Goal: Task Accomplishment & Management: Use online tool/utility

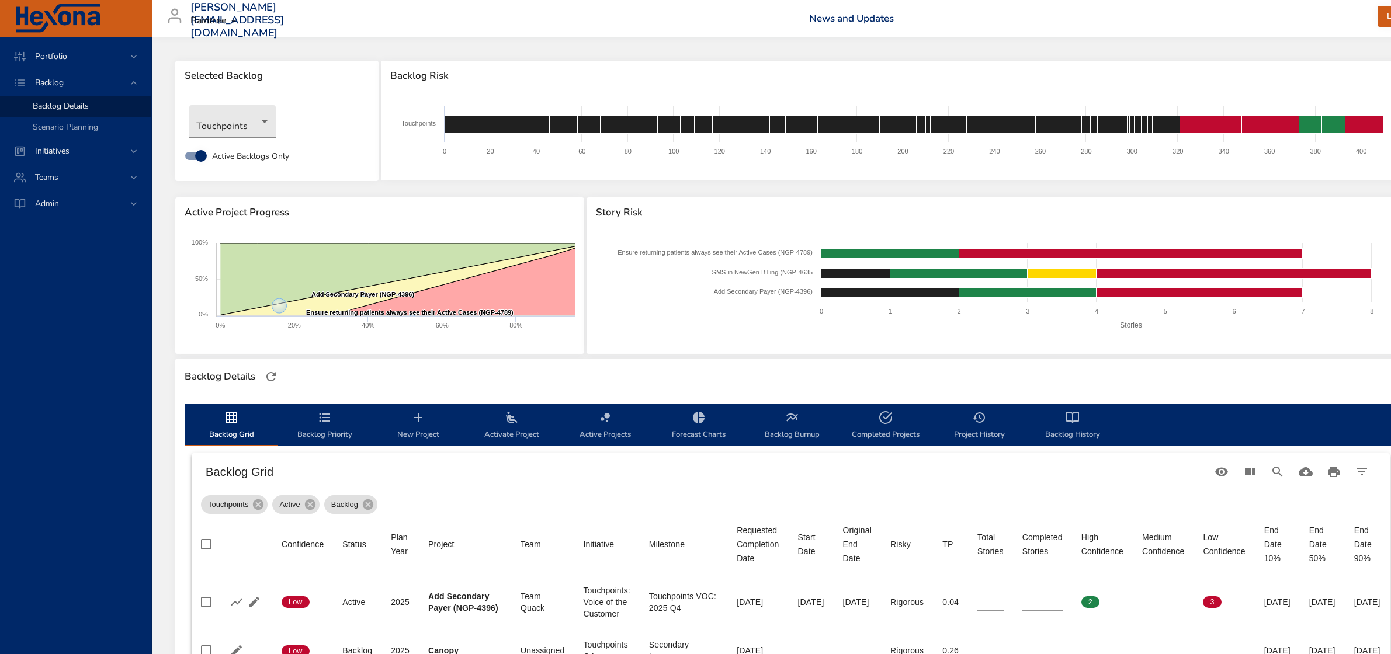
scroll to position [584, 113]
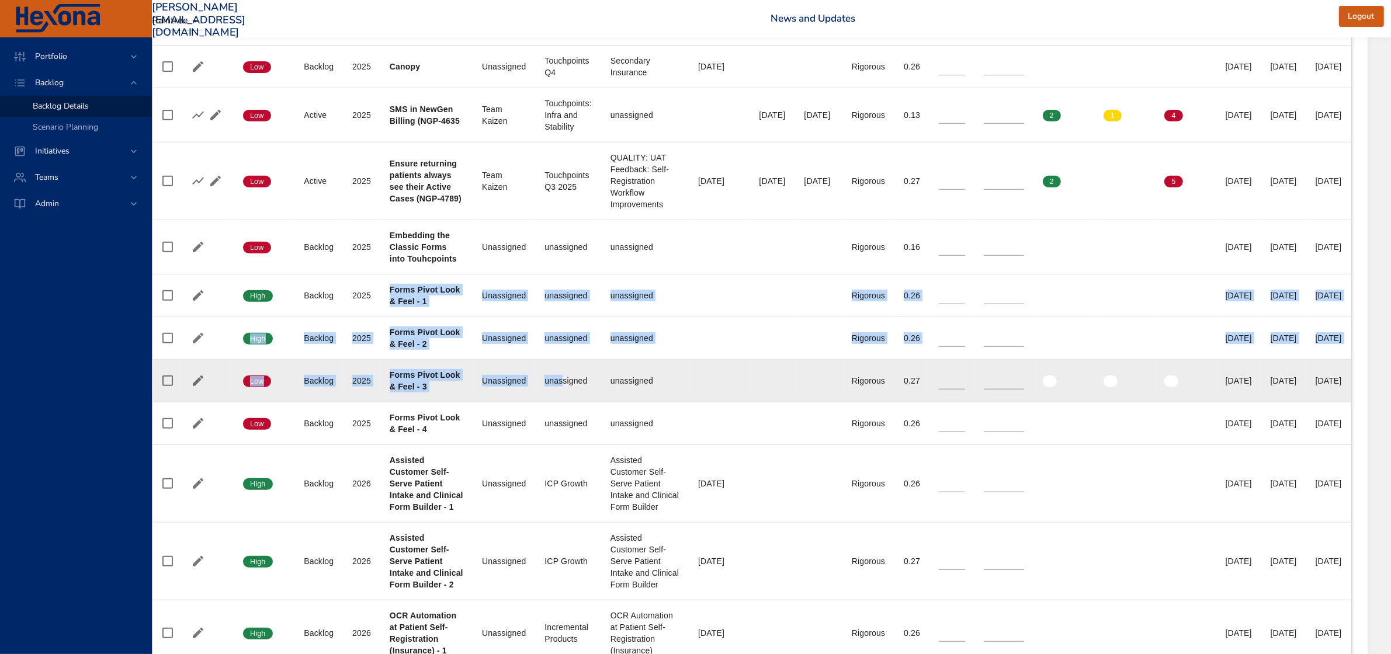
drag, startPoint x: 316, startPoint y: 287, endPoint x: 487, endPoint y: 401, distance: 204.8
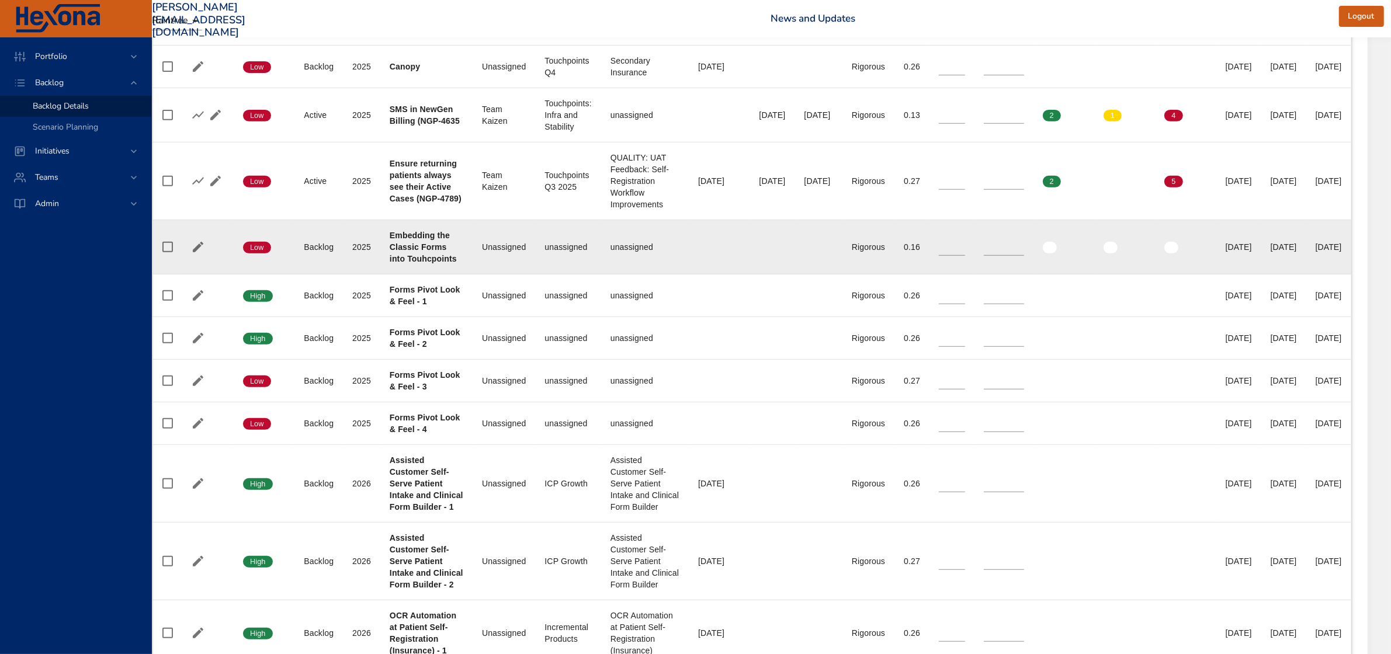
click at [390, 253] on div "Embedding the Classic Forms into Touhcpoints" at bounding box center [427, 247] width 74 height 35
drag, startPoint x: 235, startPoint y: 245, endPoint x: 341, endPoint y: 244, distance: 105.8
click at [341, 244] on tr "Confidence Low Status Backlog Plan Year 2025 Project Embedding the Classic Form…" at bounding box center [752, 247] width 1198 height 54
click at [390, 263] on b "Embedding the Classic Forms into Touhcpoints" at bounding box center [423, 247] width 67 height 33
drag, startPoint x: 314, startPoint y: 237, endPoint x: 386, endPoint y: 262, distance: 75.4
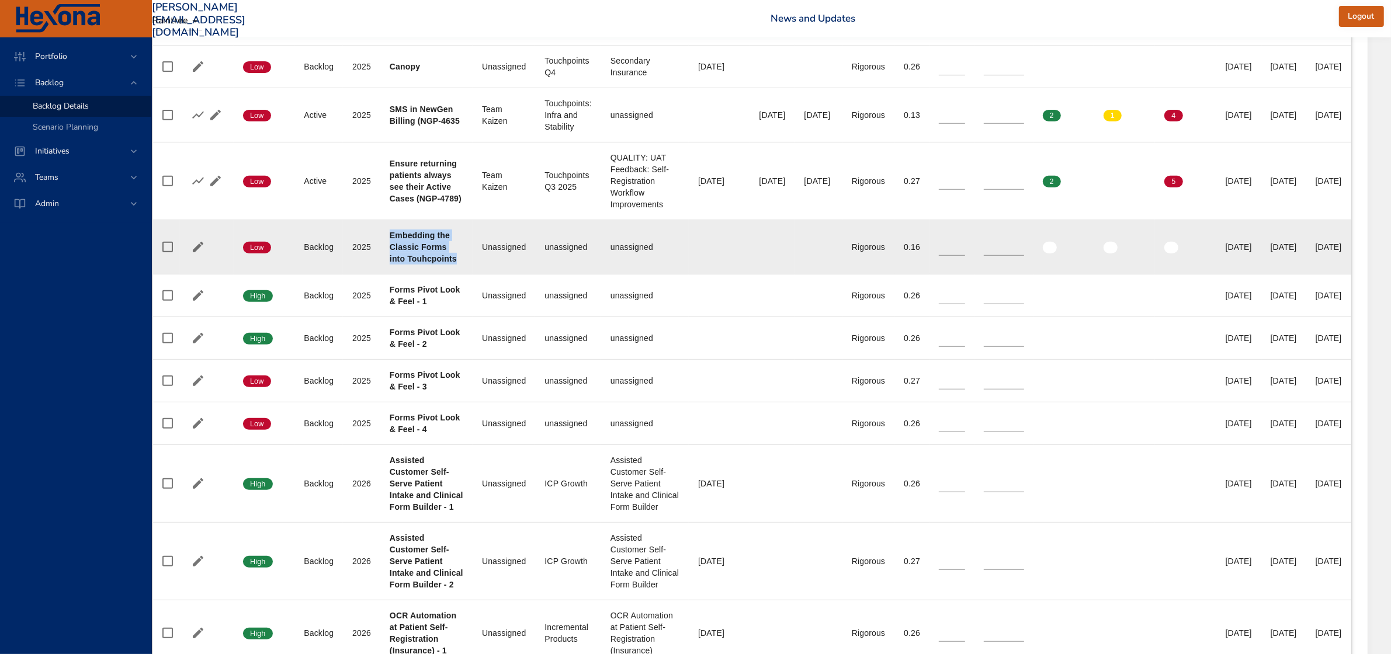
click at [390, 262] on div "Embedding the Classic Forms into Touhcpoints" at bounding box center [427, 247] width 74 height 35
copy b "Embedding the Classic Forms into Touhcpoints"
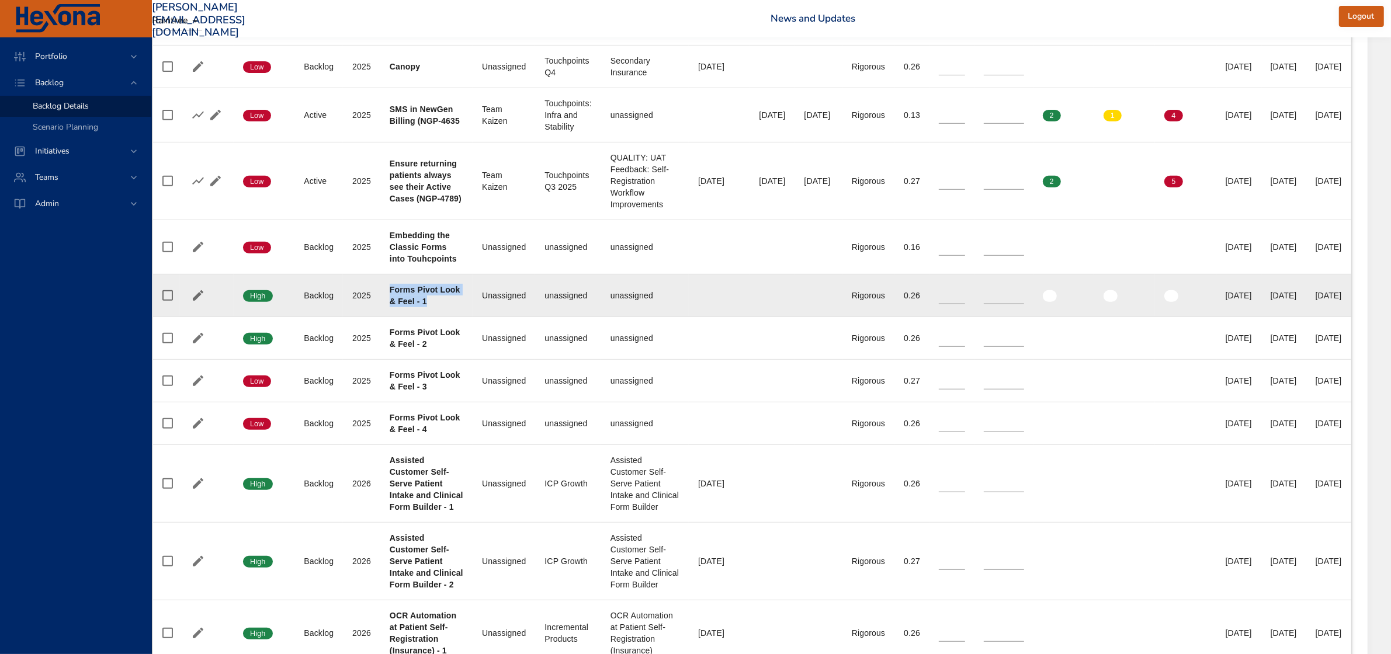
drag, startPoint x: 314, startPoint y: 289, endPoint x: 354, endPoint y: 306, distance: 43.0
click at [390, 306] on div "Forms Pivot Look & Feel - 1" at bounding box center [427, 295] width 74 height 23
copy b "Forms Pivot Look & Feel - 1"
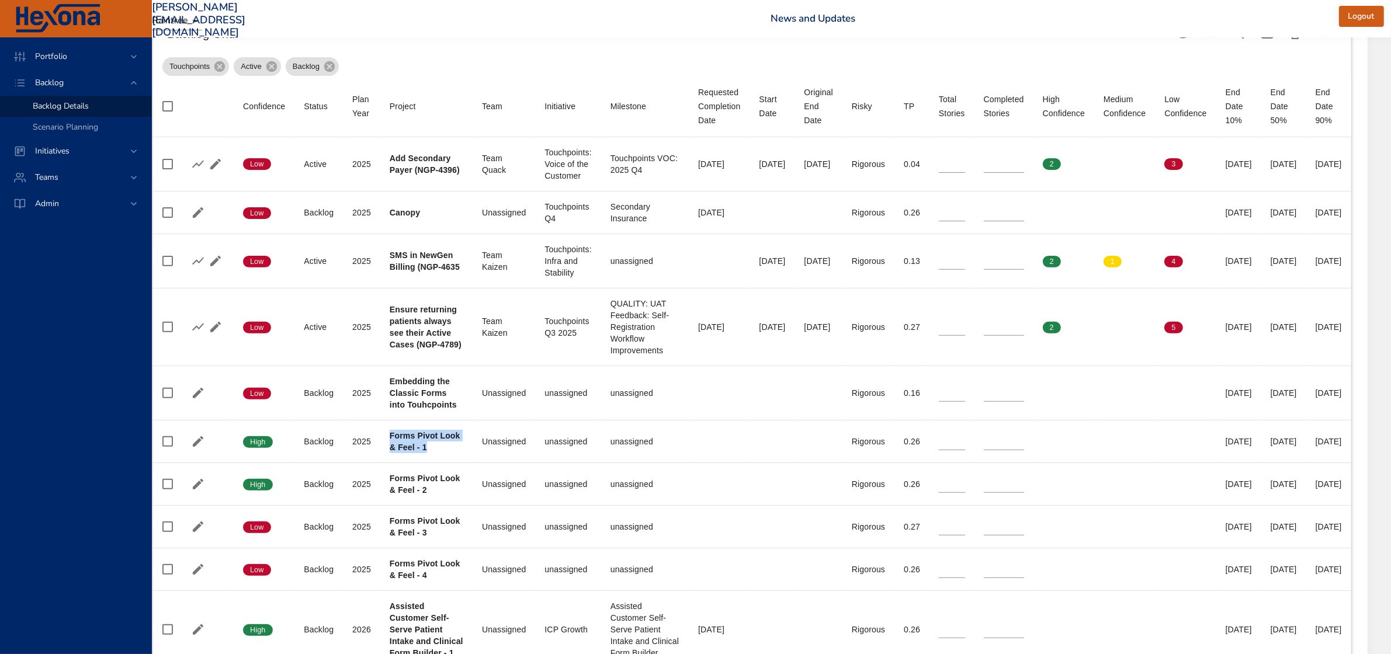
scroll to position [438, 113]
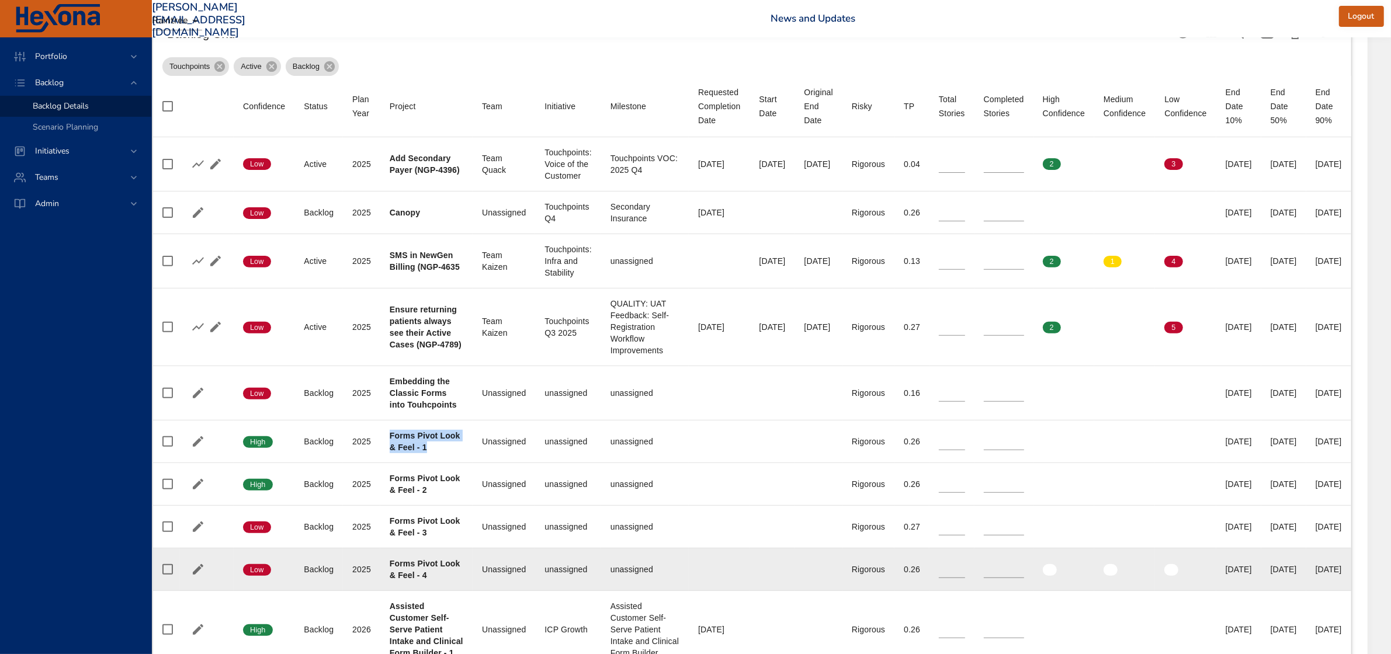
drag, startPoint x: 1300, startPoint y: 571, endPoint x: 1344, endPoint y: 574, distance: 43.9
click at [1344, 574] on td "End Date 90% 03/05/2026" at bounding box center [1328, 570] width 45 height 43
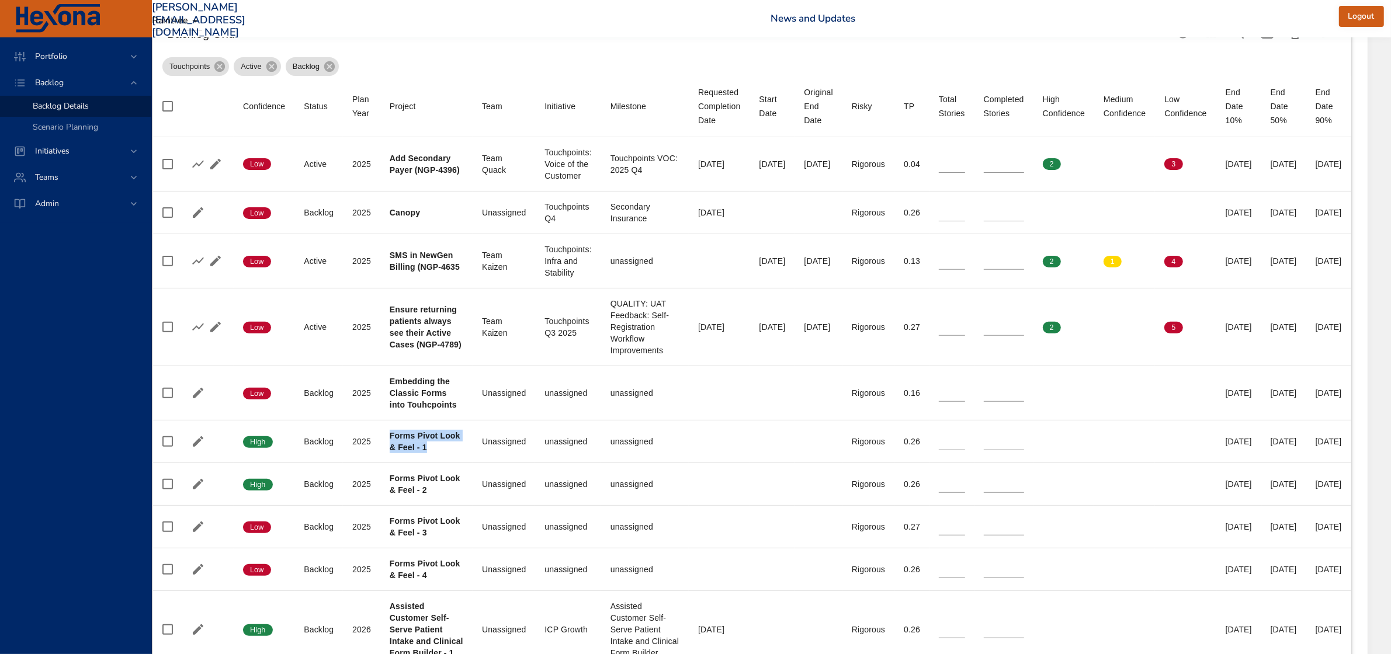
scroll to position [438, 105]
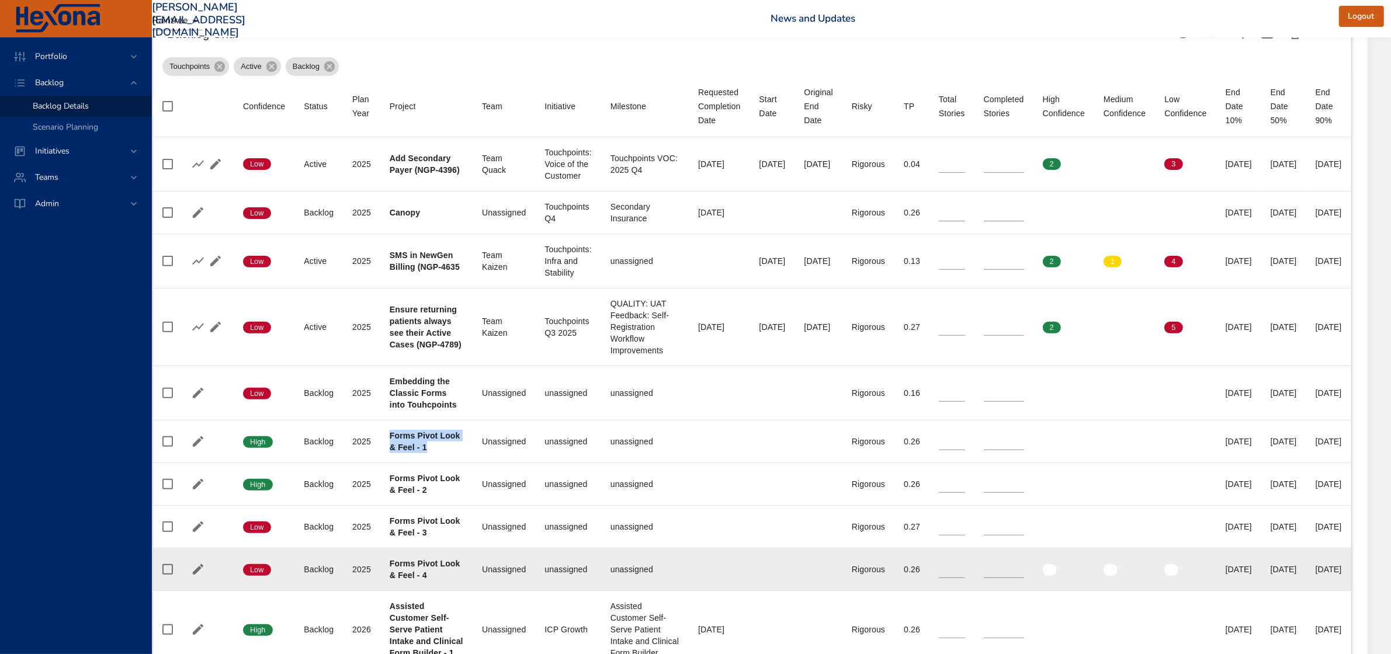
click at [1318, 570] on div "03/05/2026" at bounding box center [1329, 570] width 26 height 12
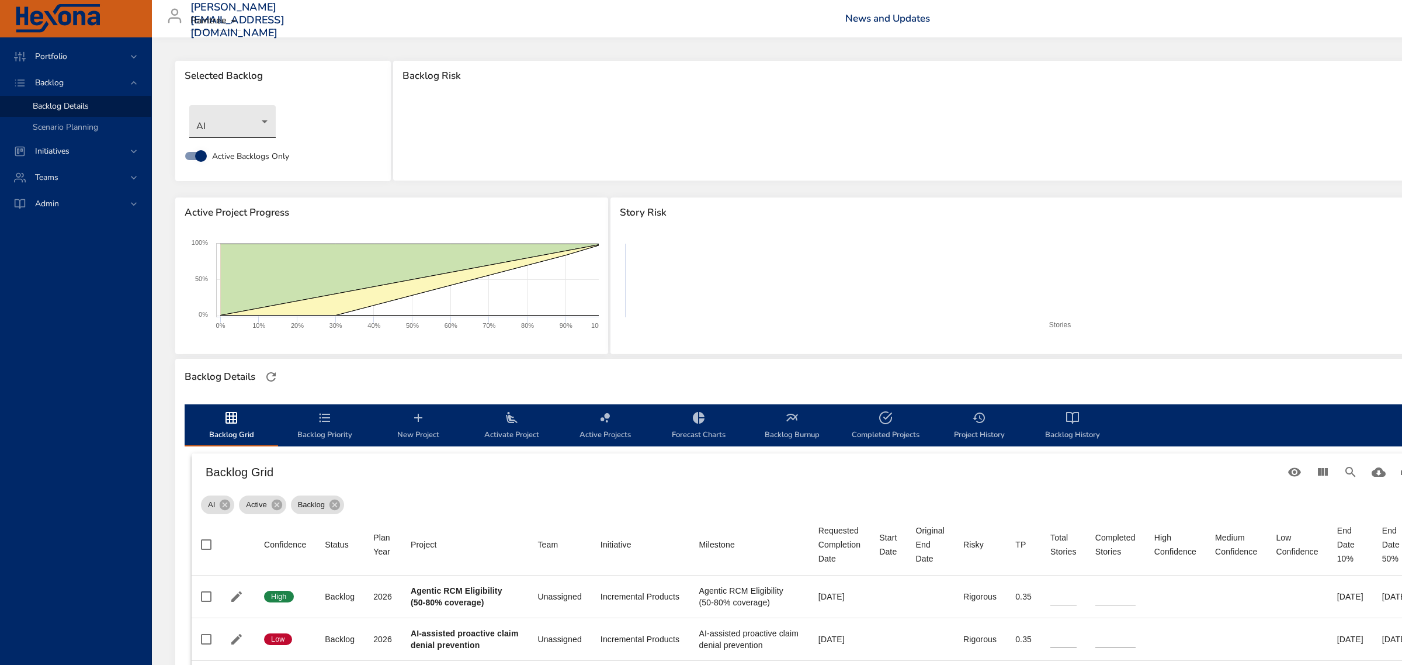
click at [266, 122] on body "Portfolio Backlog Backlog Details Scenario Planning Initiatives Teams Admin fau…" at bounding box center [701, 332] width 1402 height 665
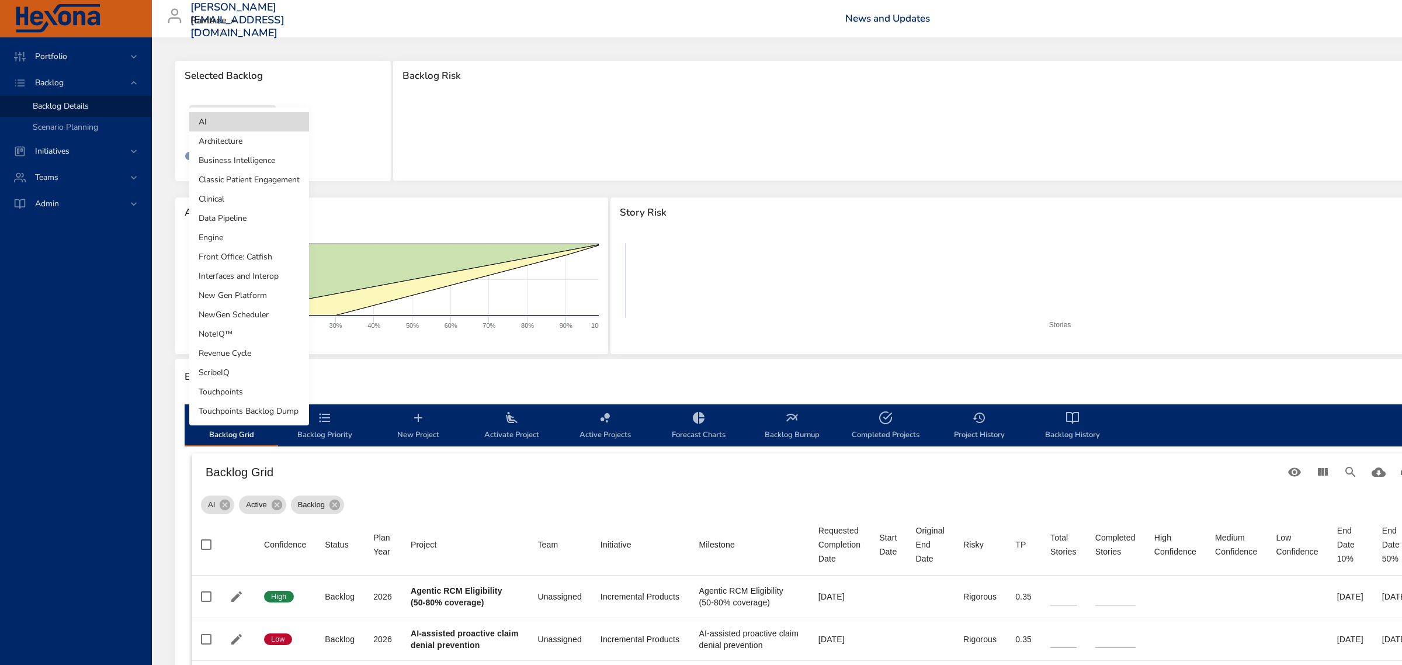
click at [241, 390] on li "Touchpoints" at bounding box center [249, 391] width 120 height 19
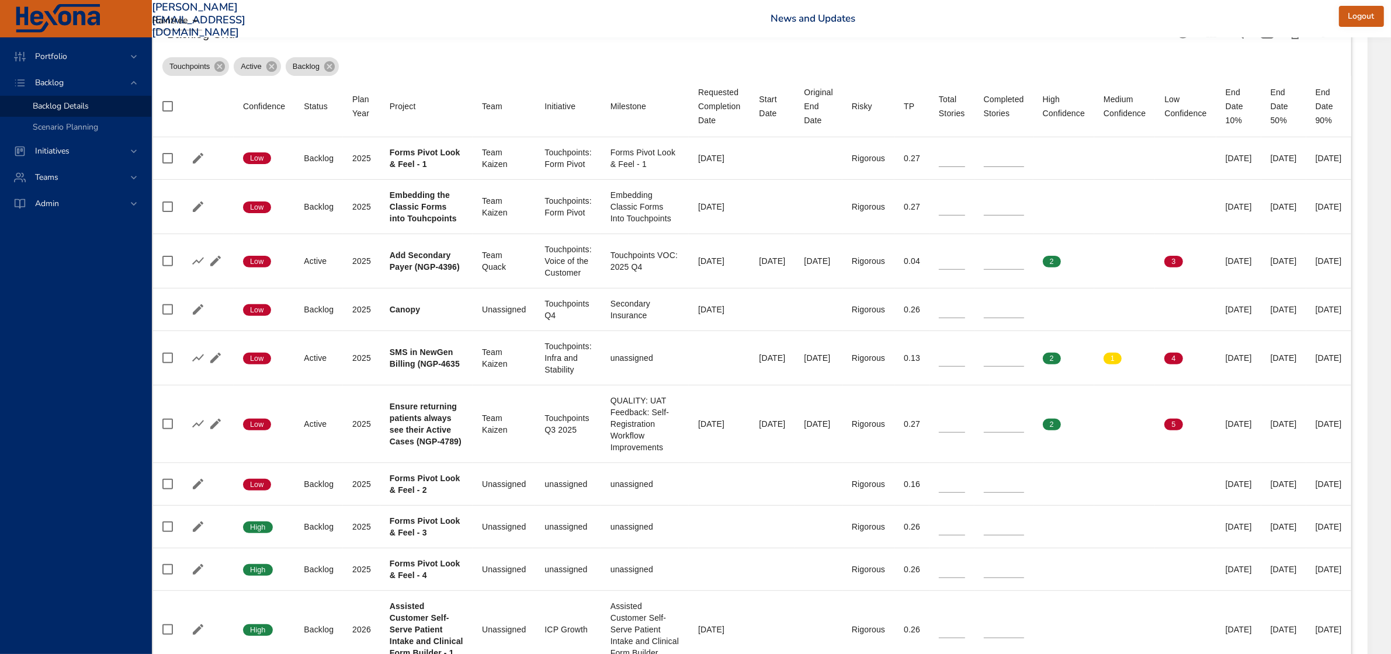
scroll to position [438, 76]
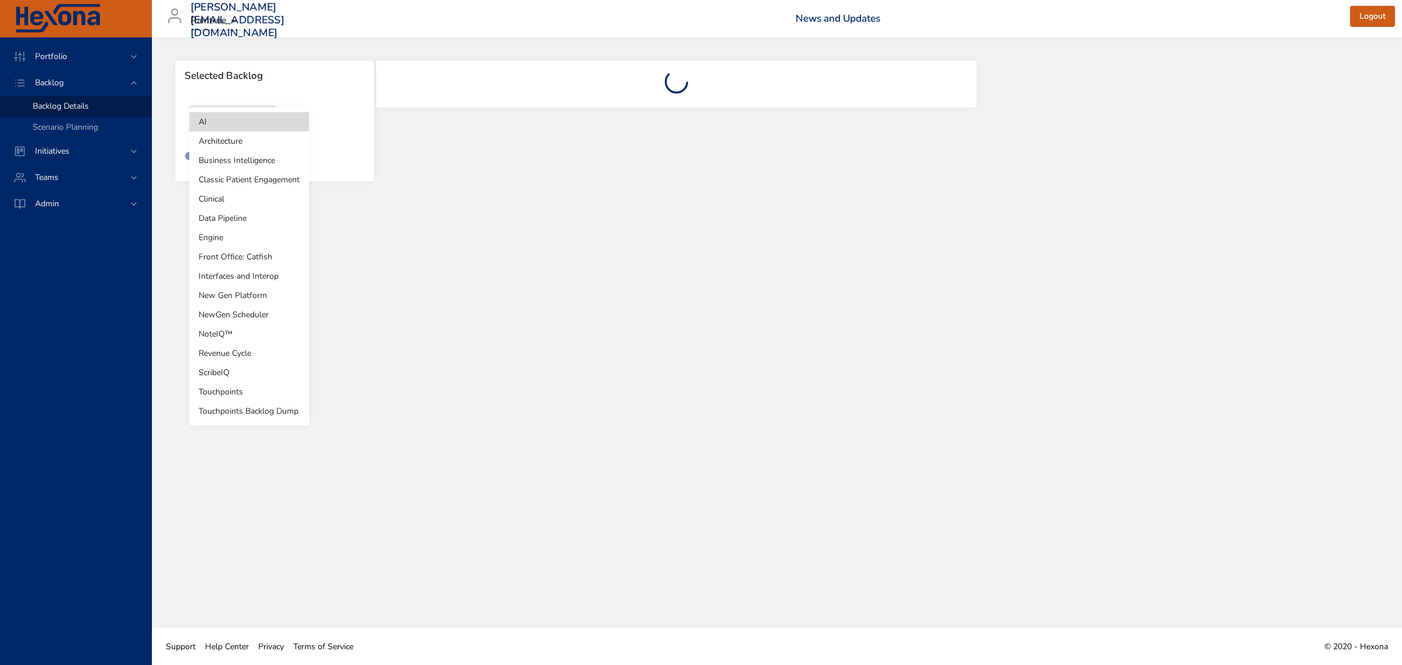
click at [234, 124] on body "Portfolio Backlog Backlog Details Scenario Planning Initiatives Teams Admin [PE…" at bounding box center [701, 332] width 1402 height 665
click at [244, 389] on li "Touchpoints" at bounding box center [249, 391] width 120 height 19
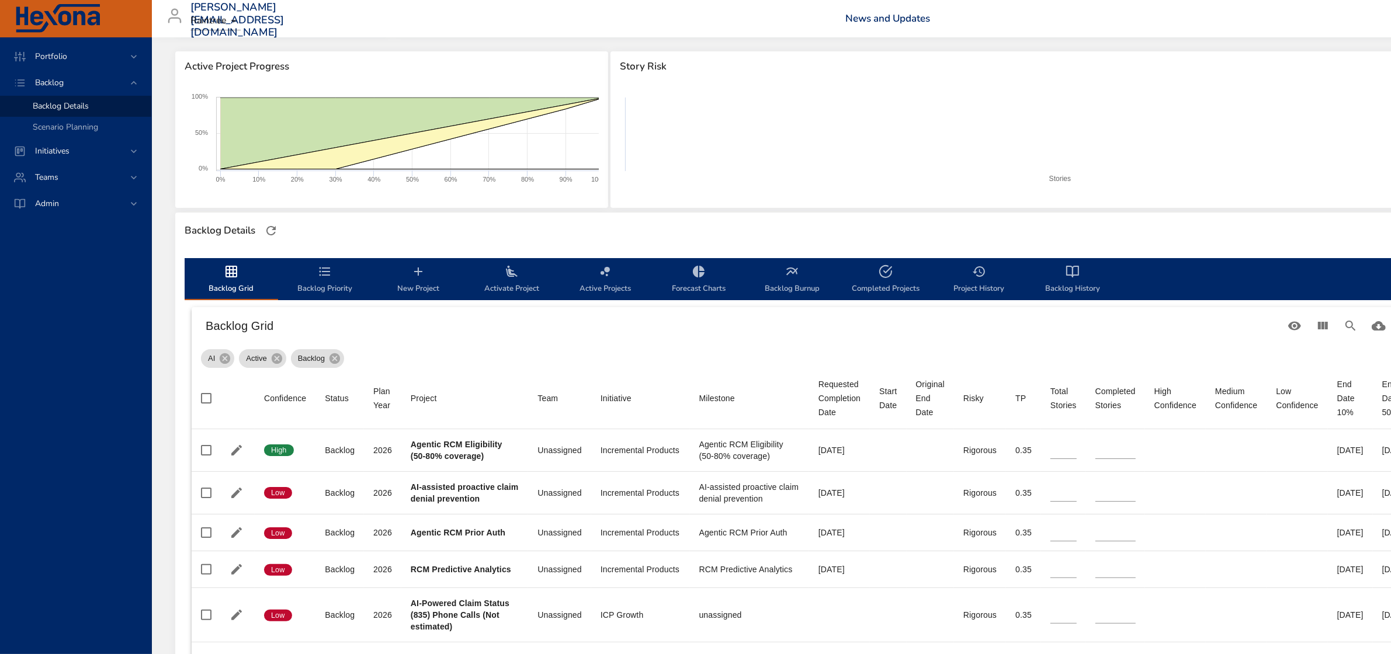
scroll to position [146, 113]
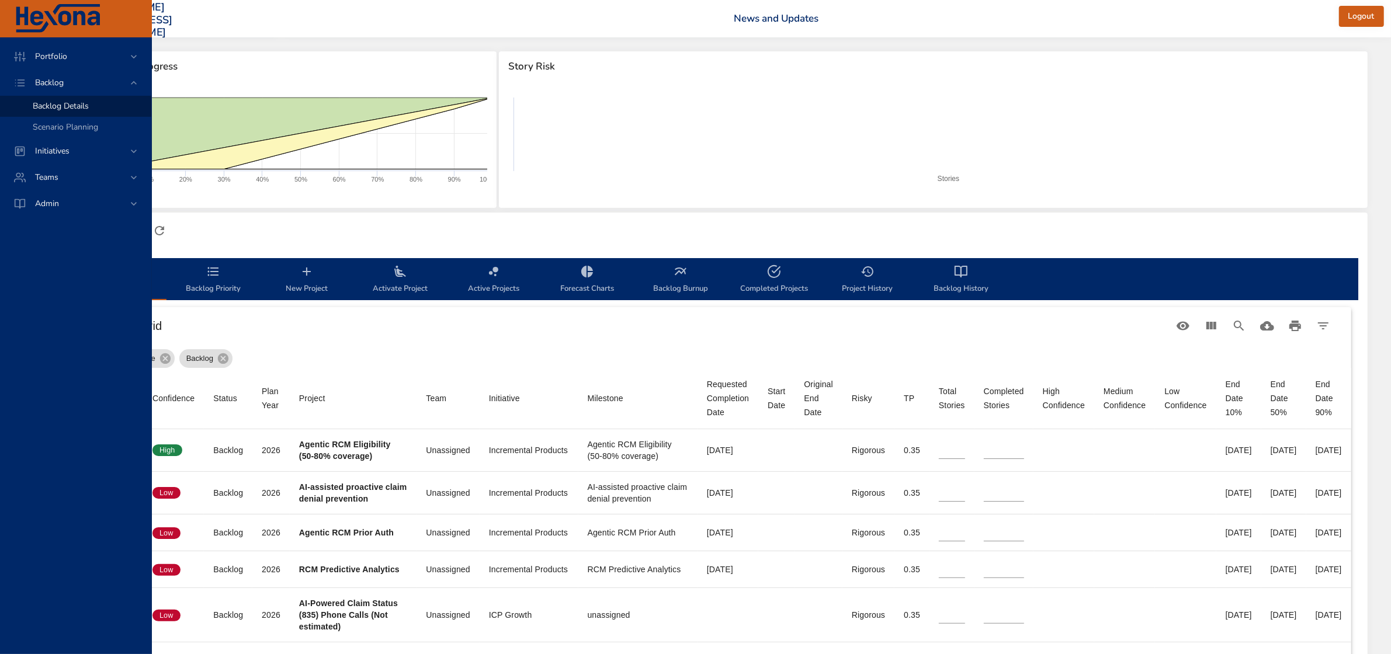
type input "**"
type input "*"
type input "**"
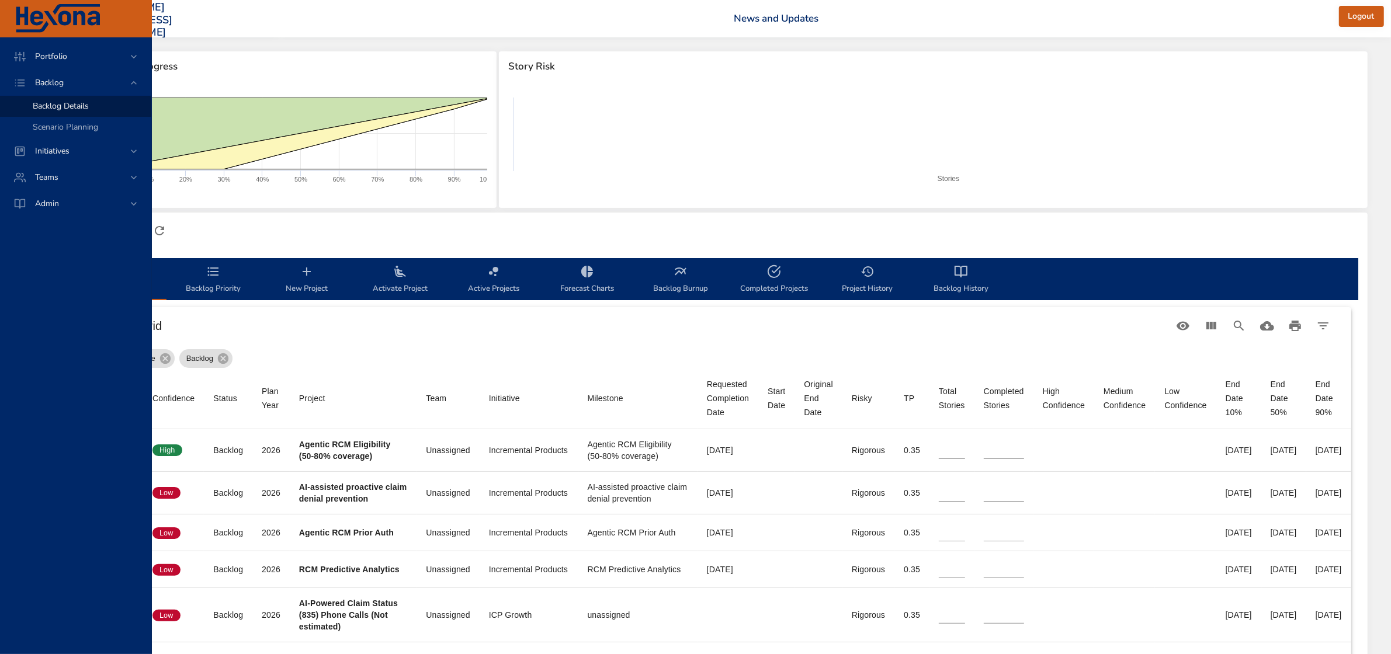
type input "*"
type input "**"
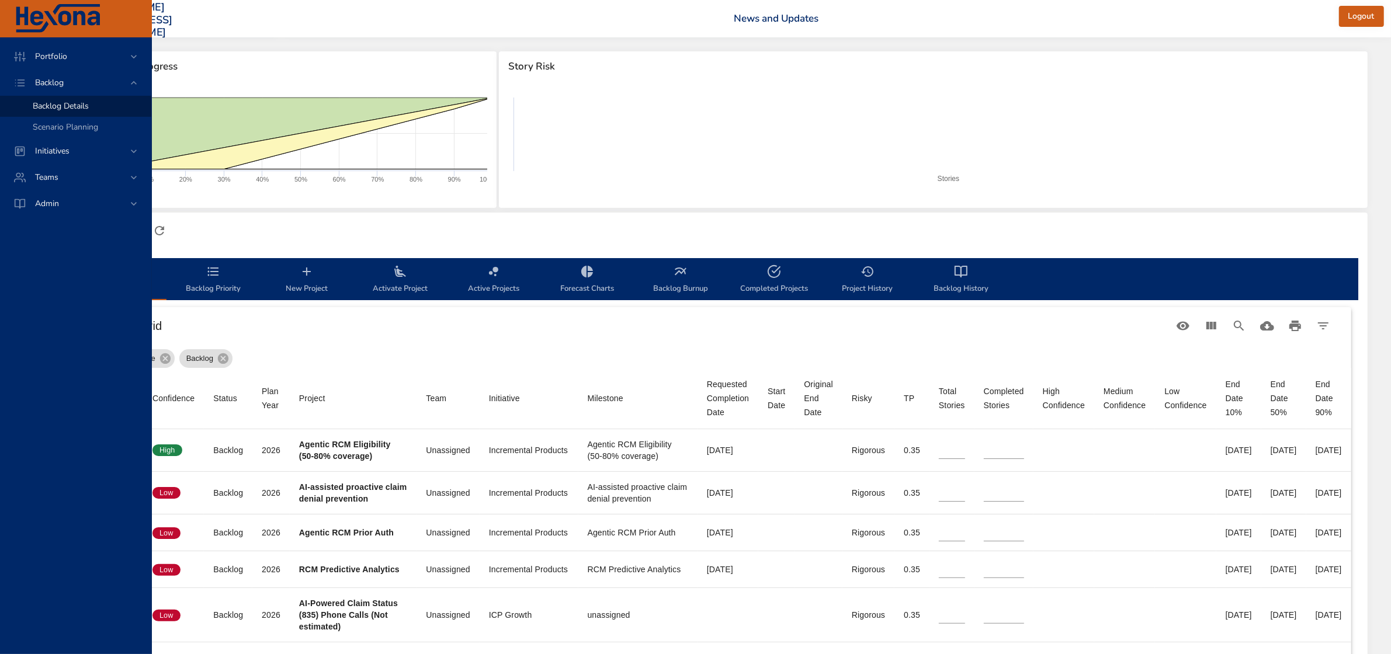
type input "*"
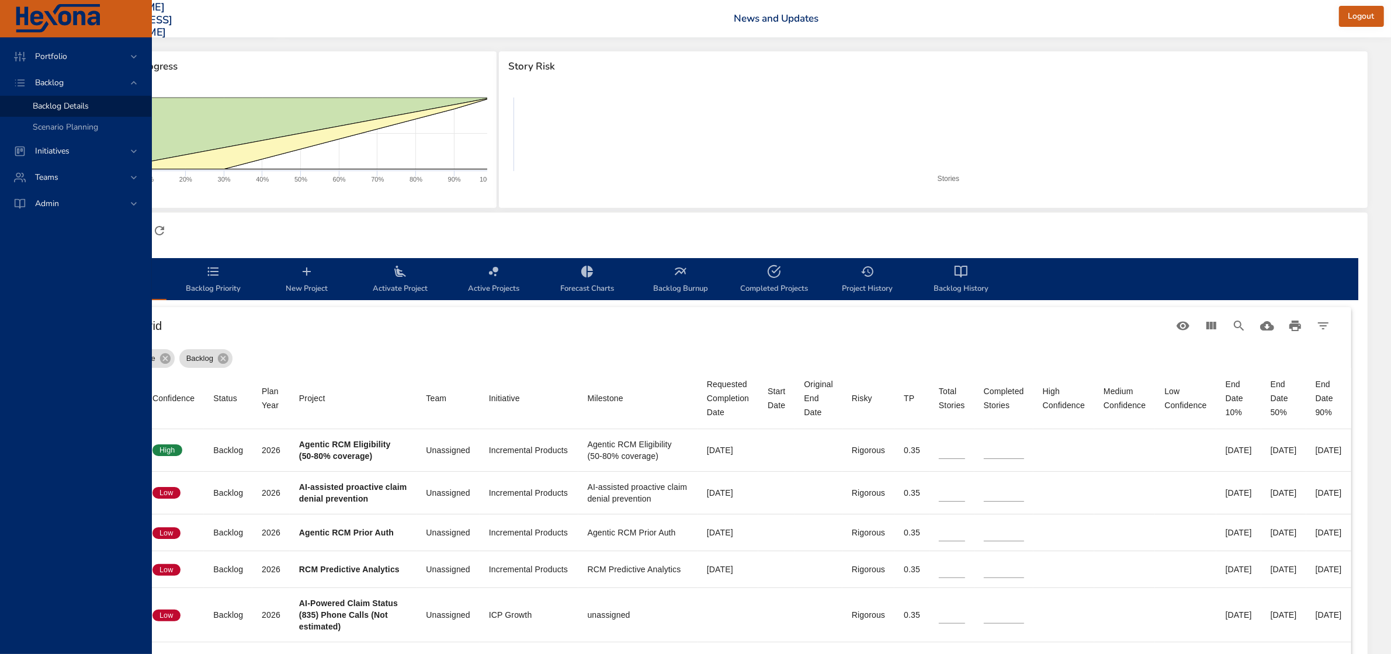
type input "*"
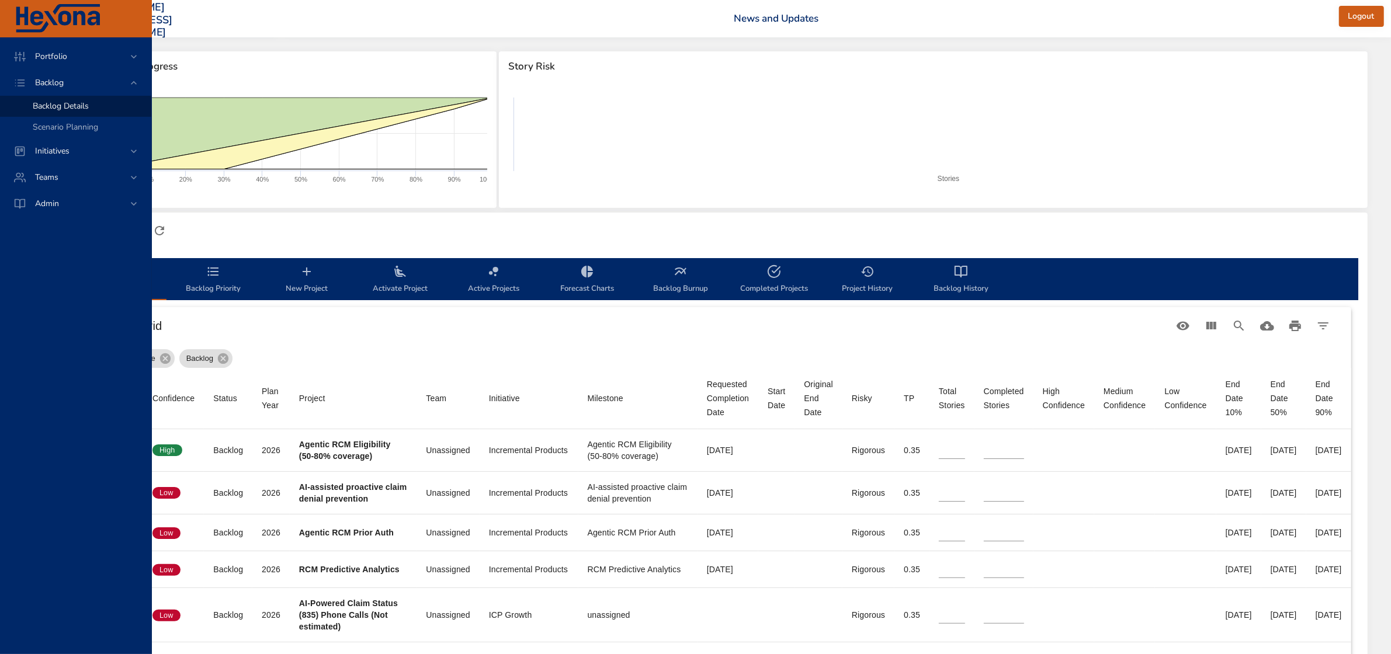
type input "*"
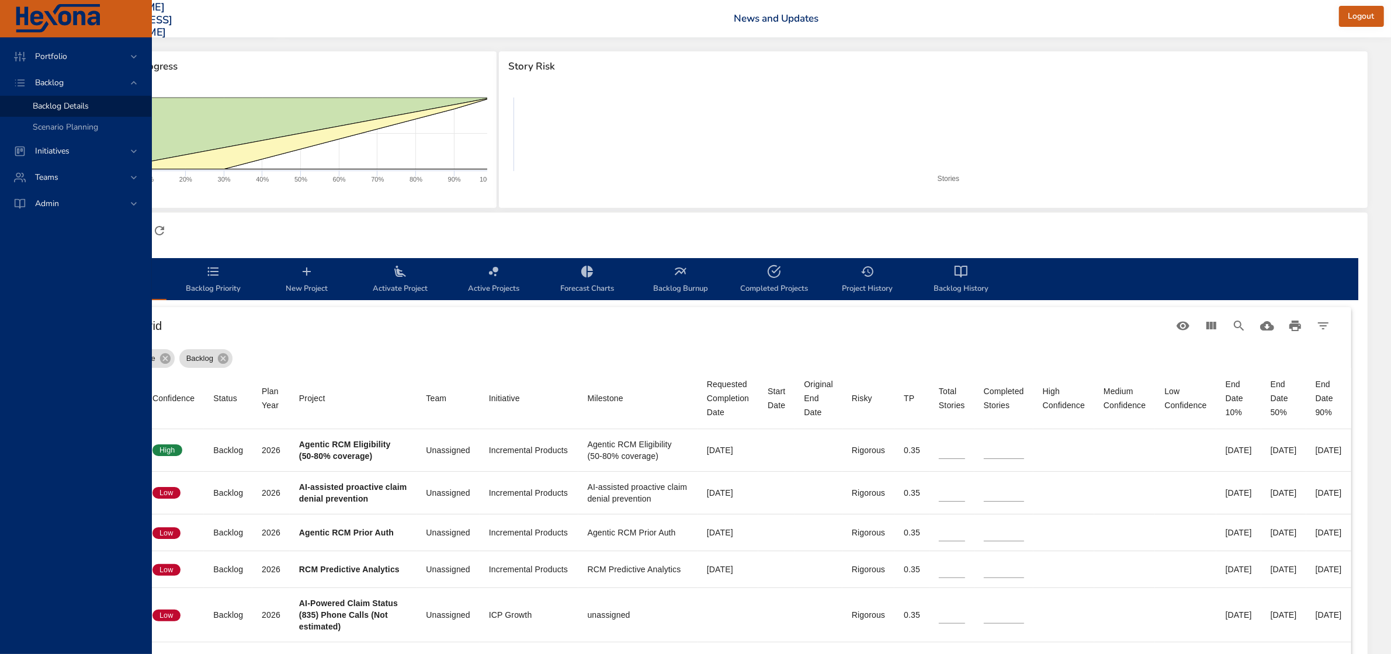
type input "*"
type input "**"
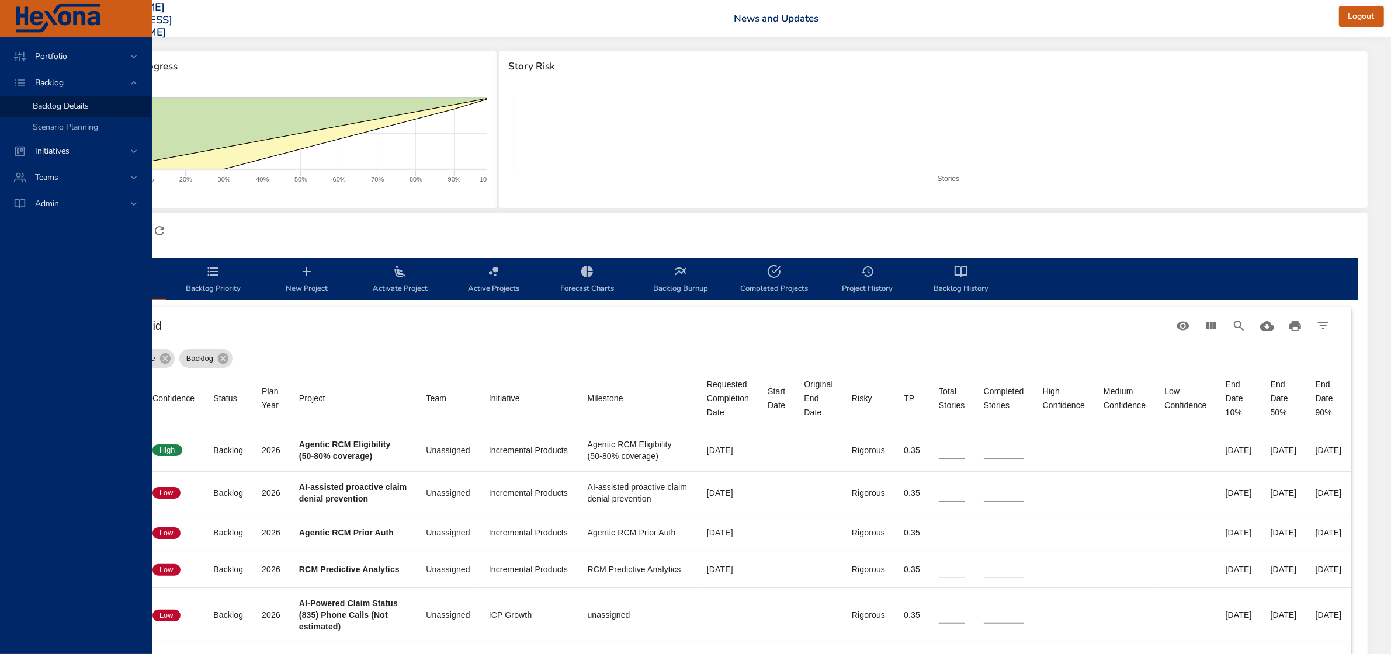
type input "*"
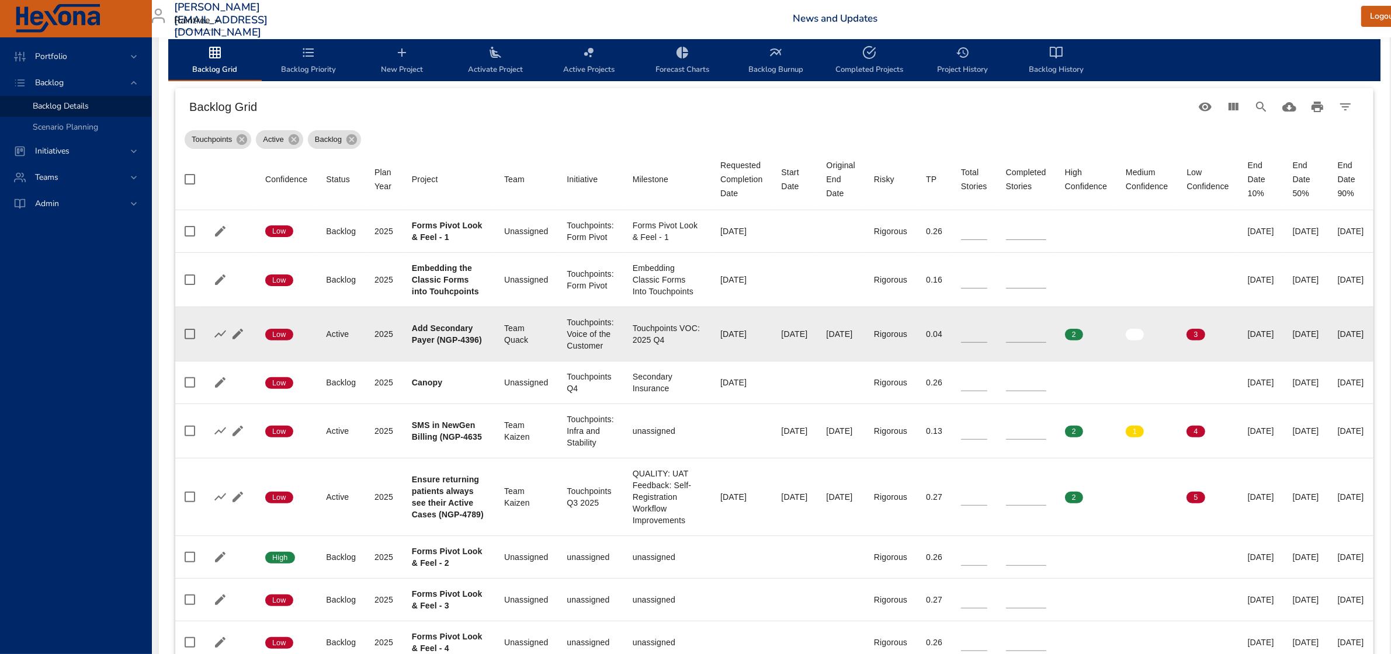
scroll to position [438, 16]
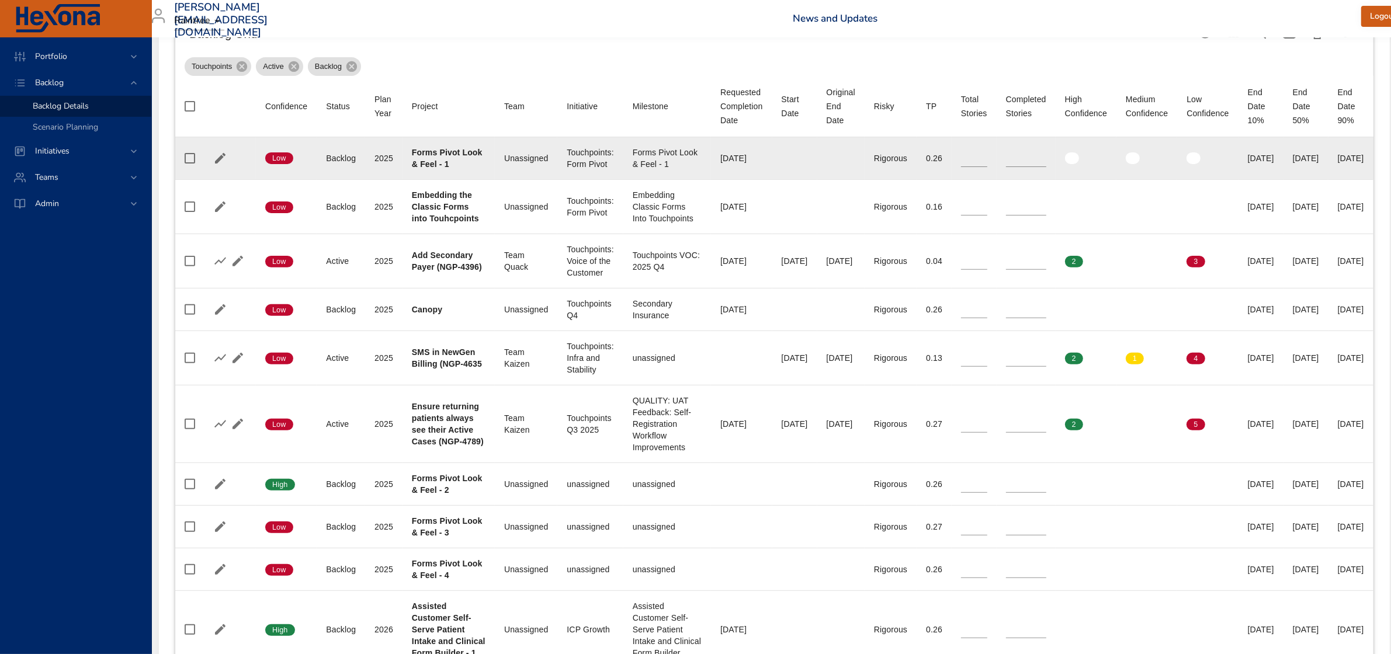
click at [577, 154] on div "Touchpoints: Form Pivot" at bounding box center [590, 158] width 47 height 23
click at [574, 155] on div "Touchpoints: Form Pivot" at bounding box center [590, 158] width 47 height 23
drag, startPoint x: 566, startPoint y: 150, endPoint x: 611, endPoint y: 164, distance: 47.9
click at [611, 164] on div "Touchpoints: Form Pivot" at bounding box center [590, 158] width 47 height 23
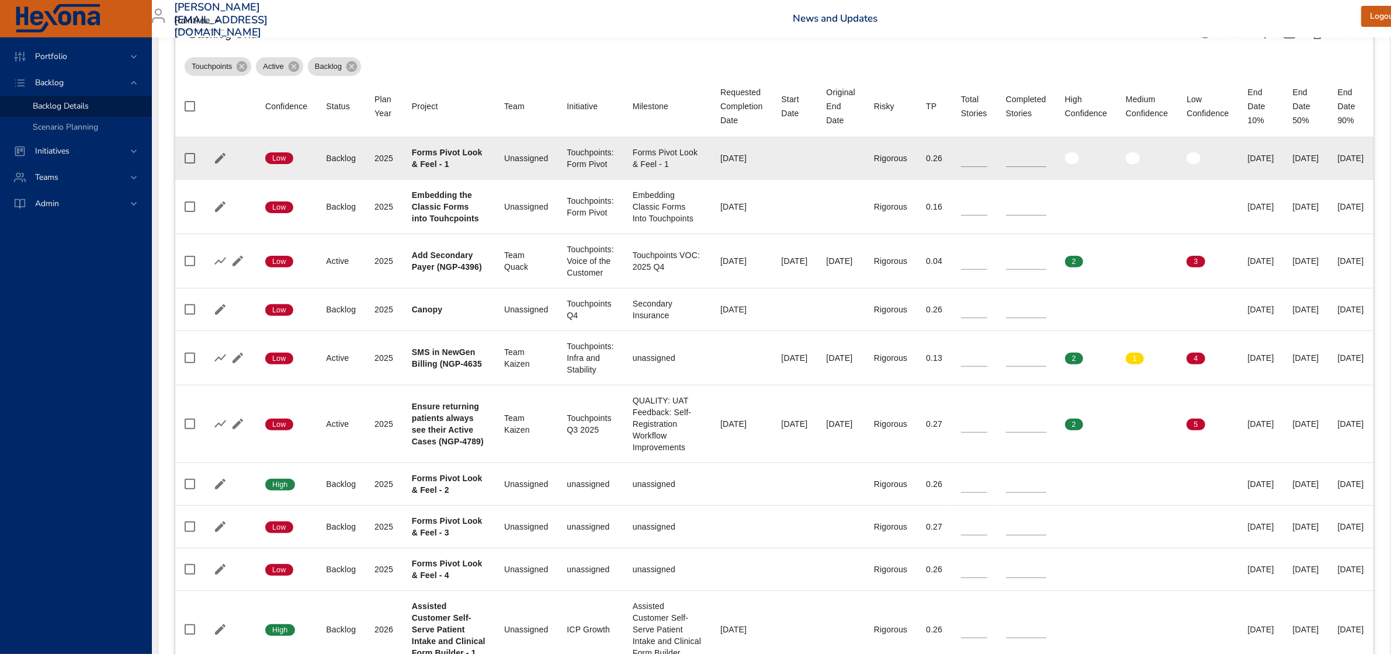
click at [661, 155] on div "Forms Pivot Look & Feel - 1" at bounding box center [667, 158] width 69 height 23
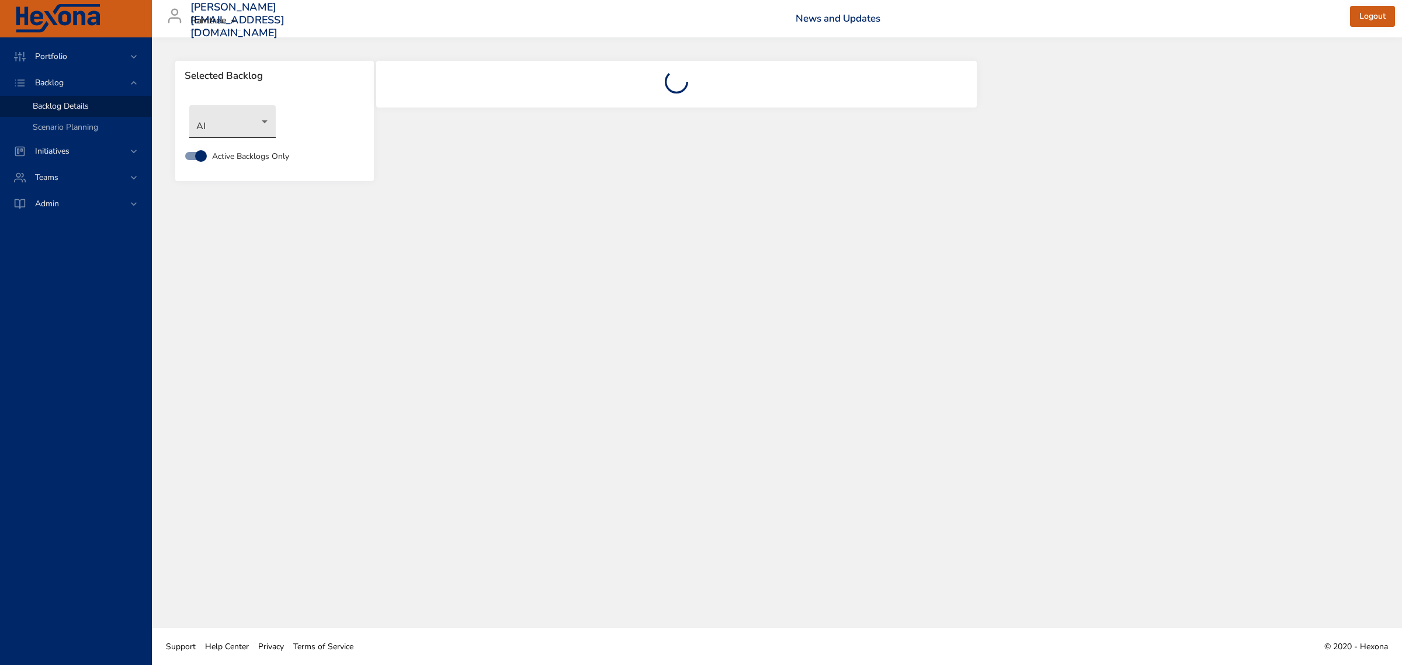
click at [266, 119] on body "Portfolio Backlog Backlog Details Scenario Planning Initiatives Teams Admin fau…" at bounding box center [701, 332] width 1402 height 665
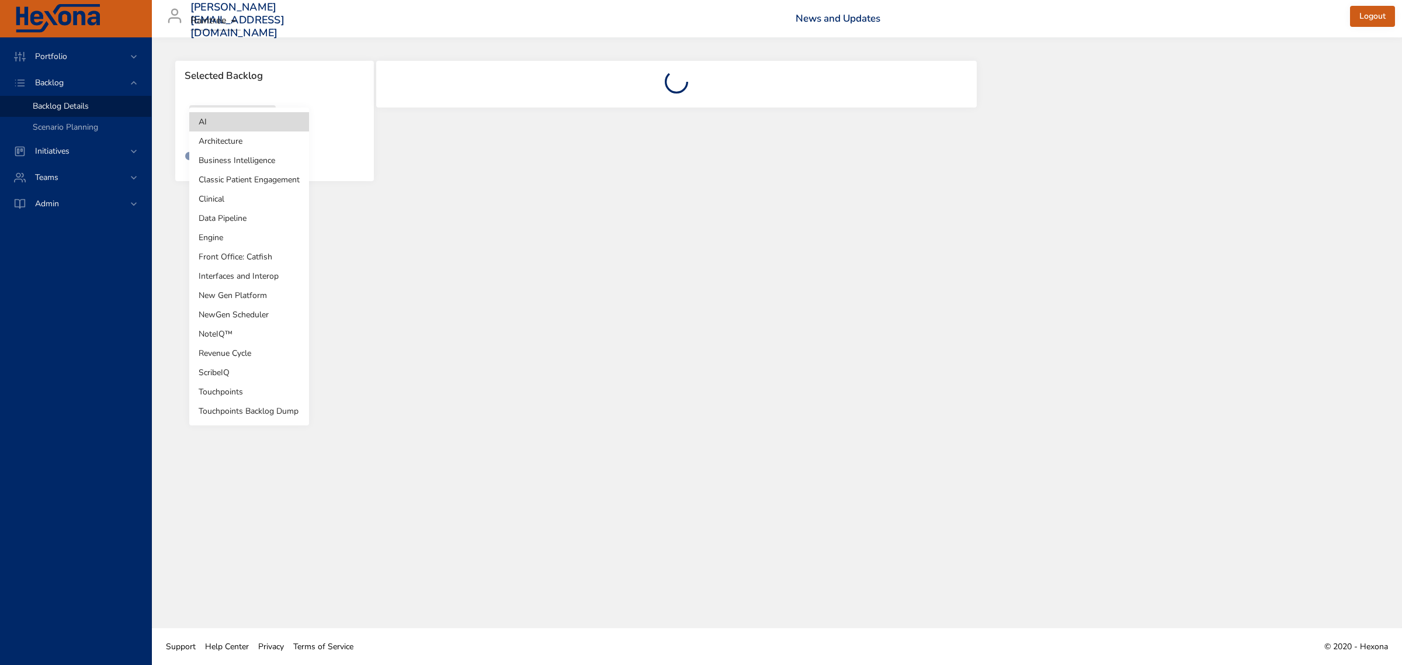
click at [234, 387] on li "Touchpoints" at bounding box center [249, 391] width 120 height 19
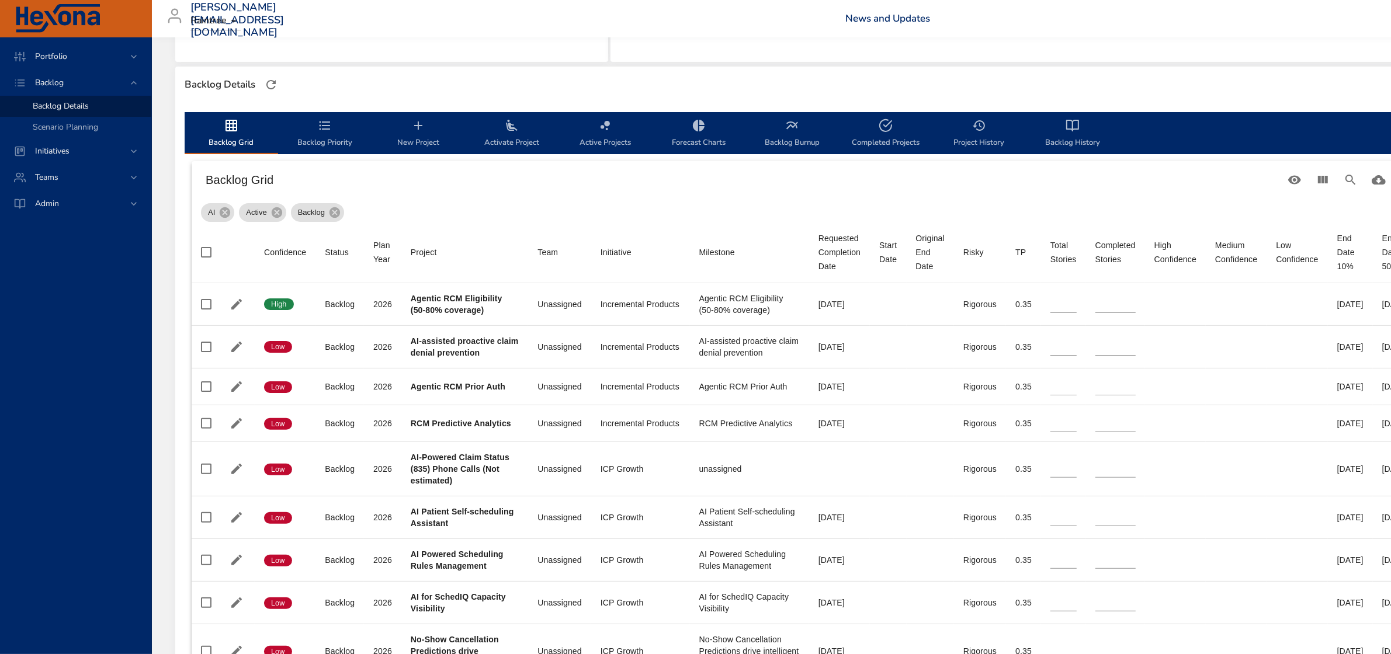
scroll to position [73, 0]
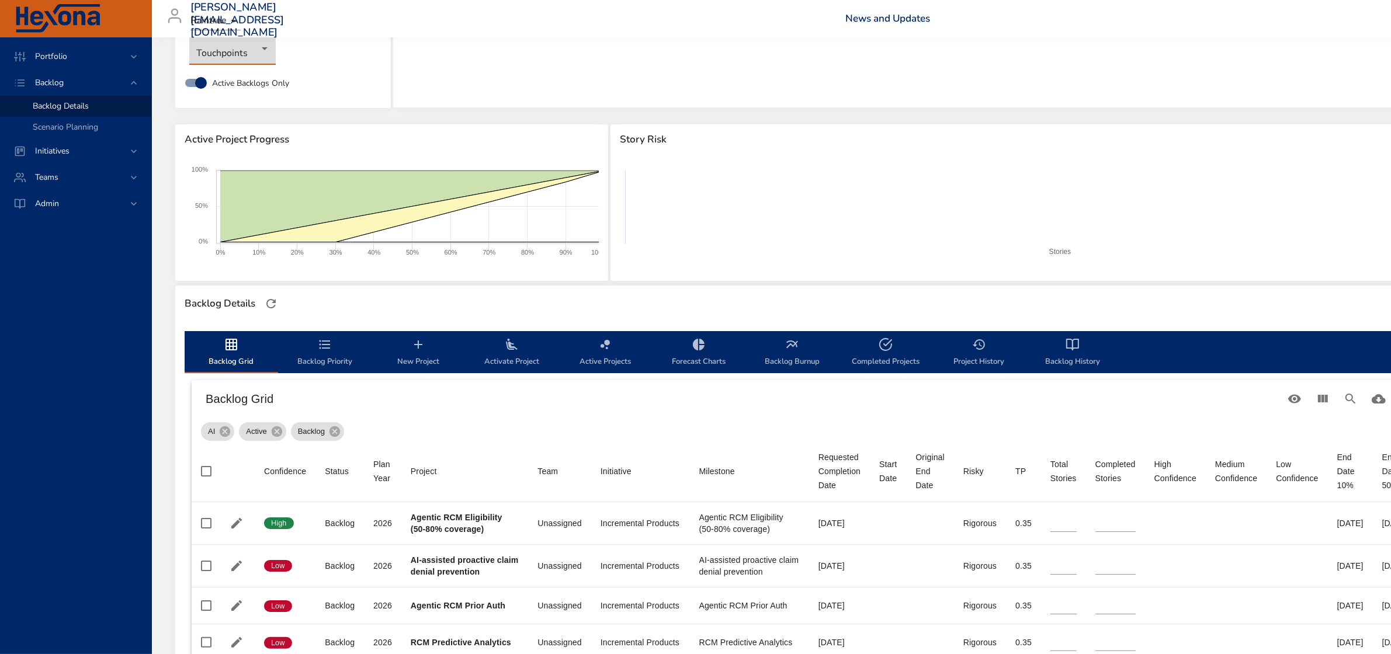
type input "**"
type input "*"
type input "**"
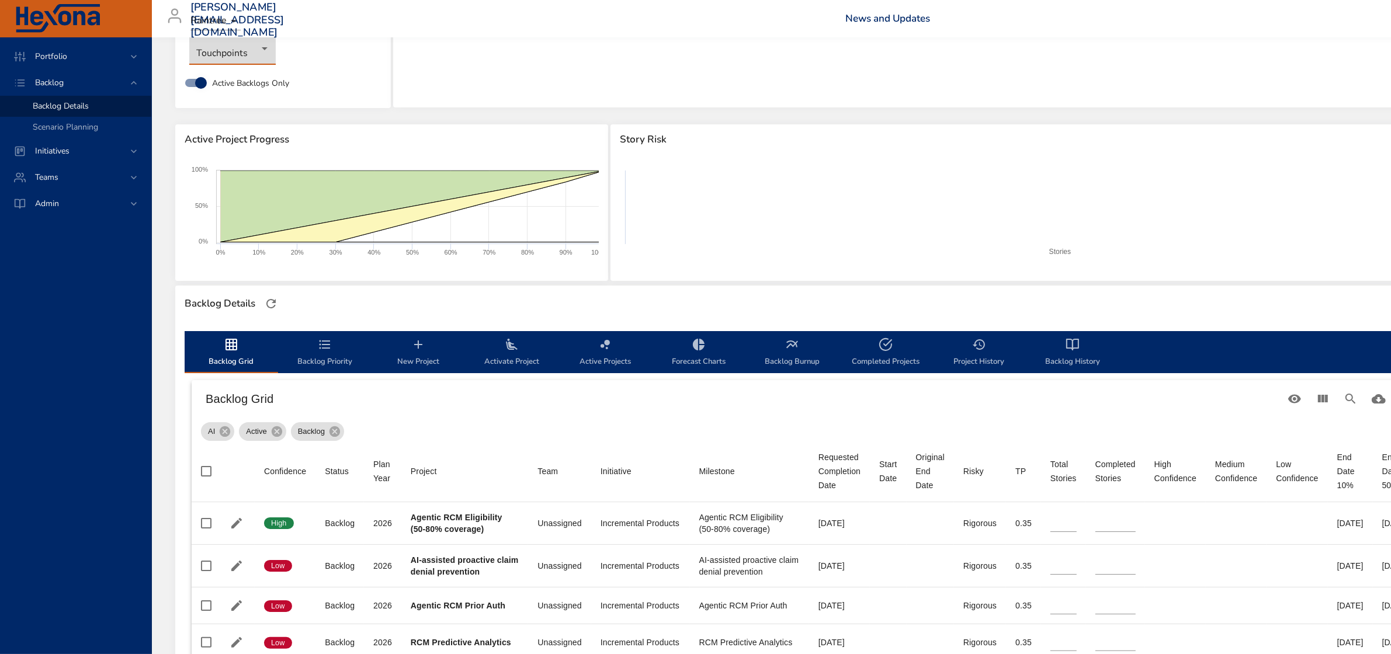
type input "*"
type input "**"
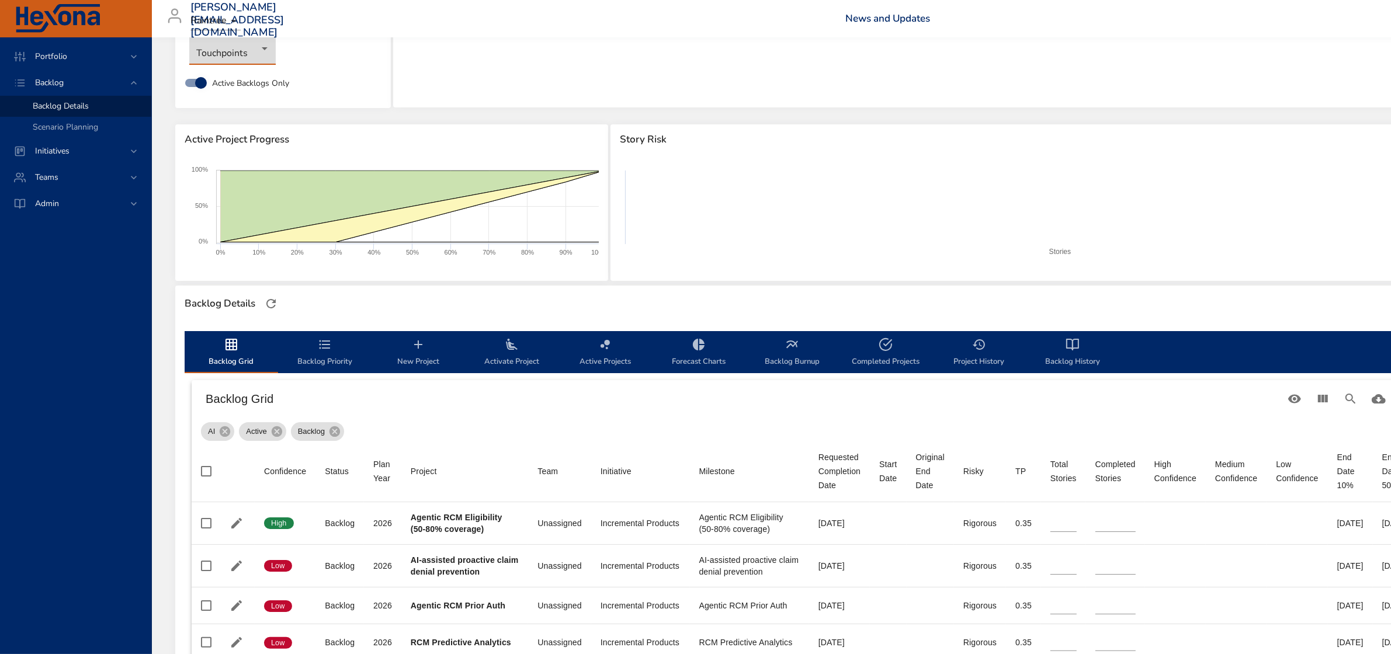
type input "*"
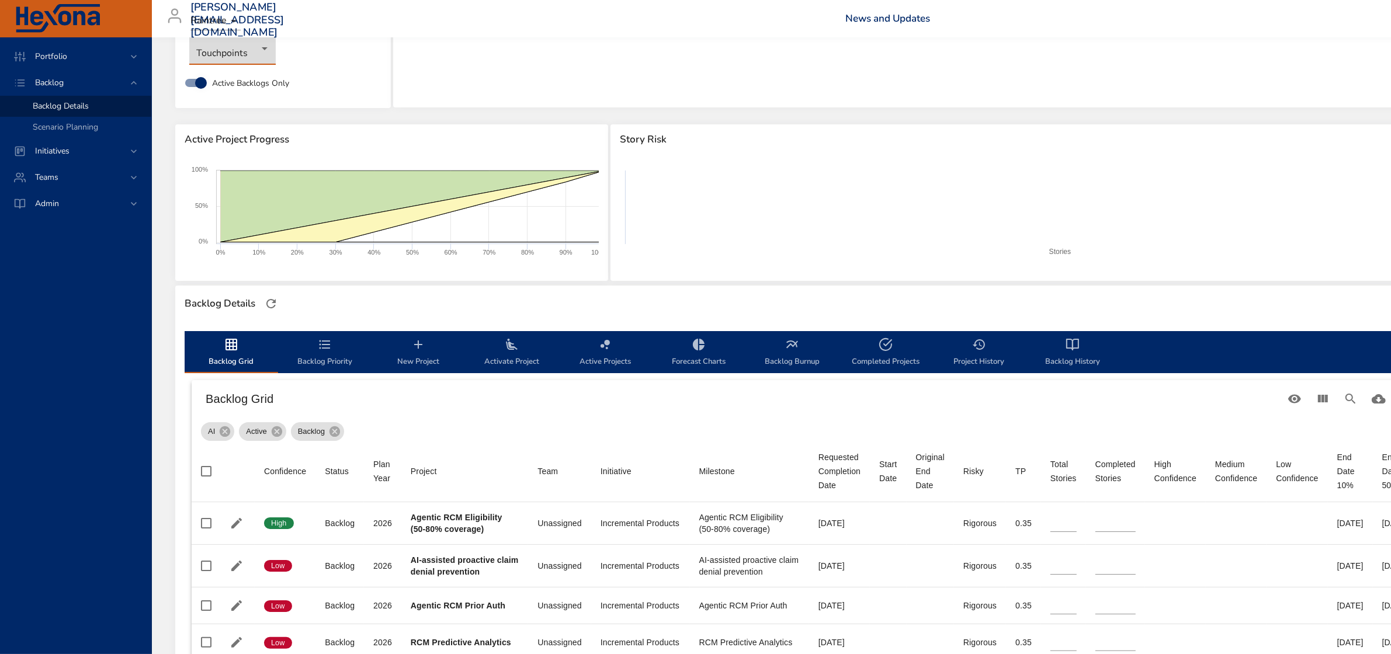
type input "*"
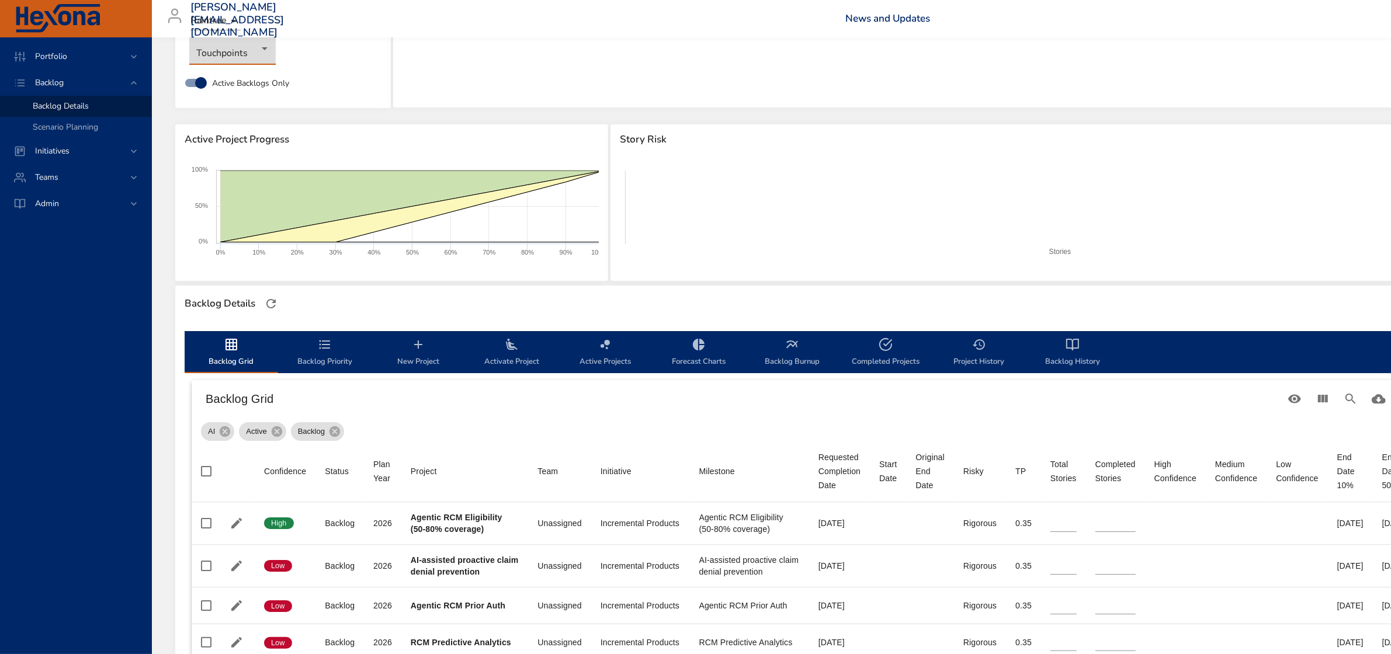
type input "*"
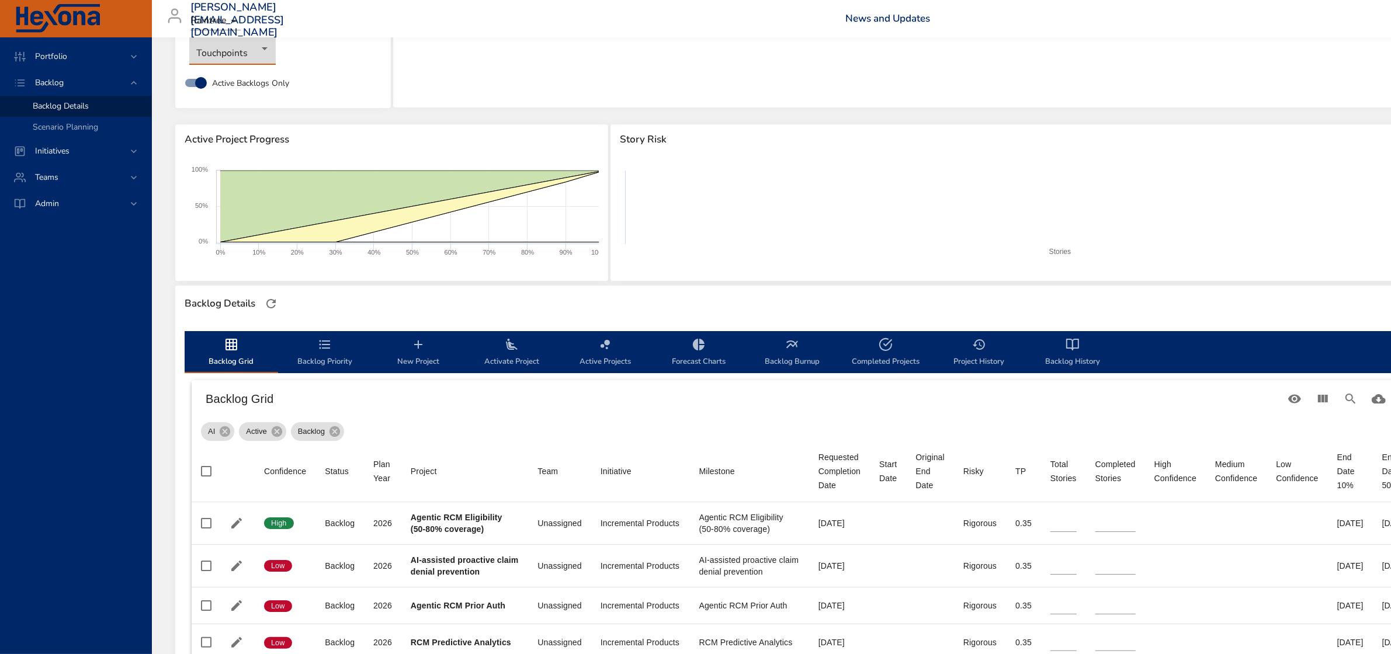
type input "*"
type input "**"
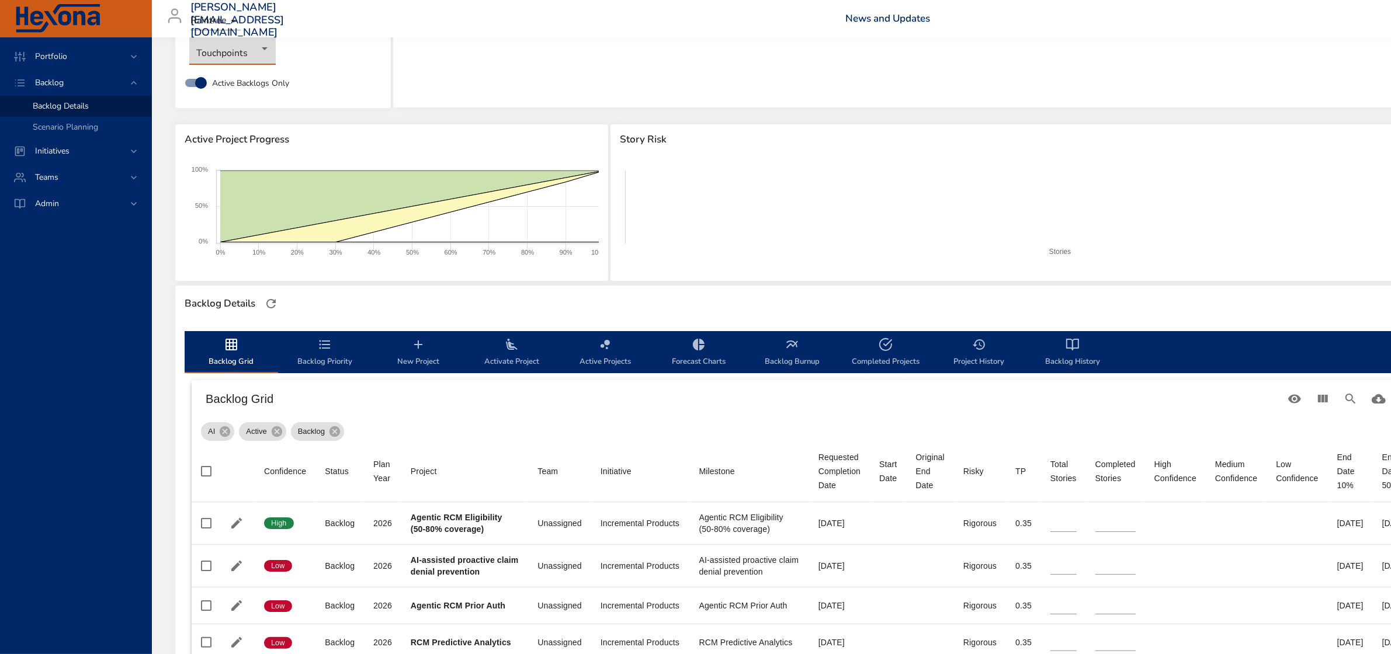
type input "*"
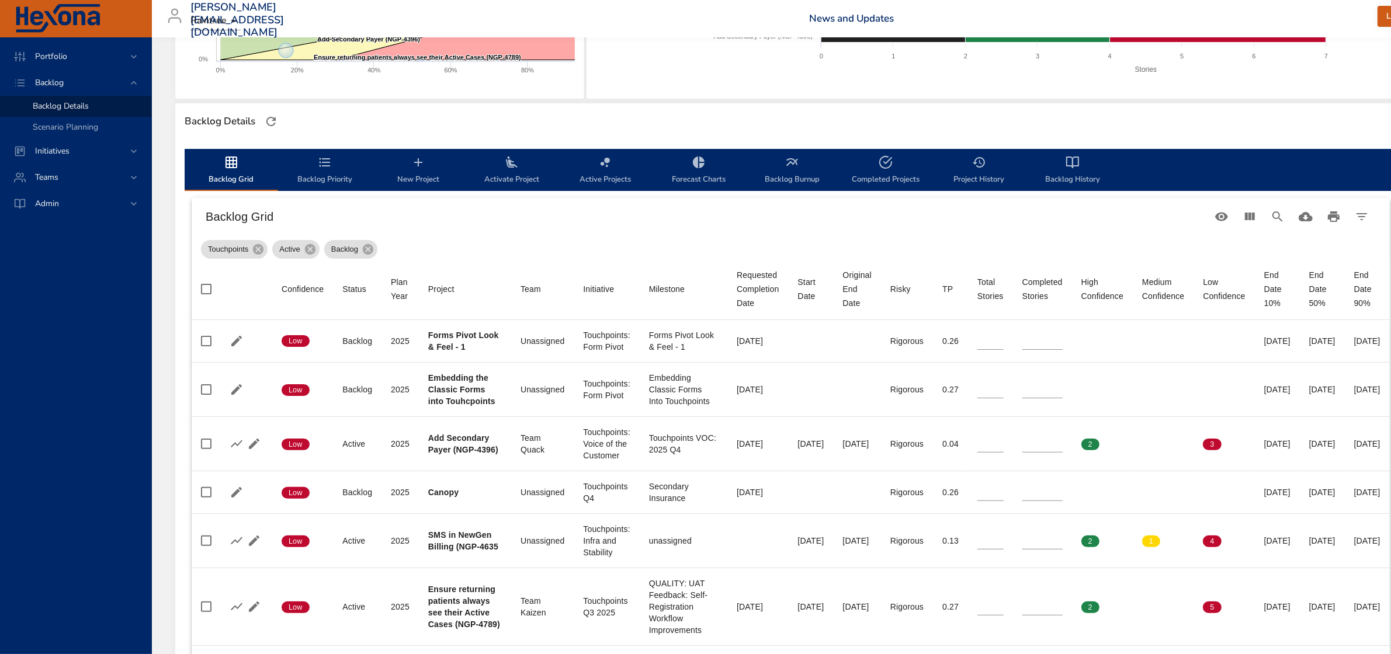
scroll to position [292, 0]
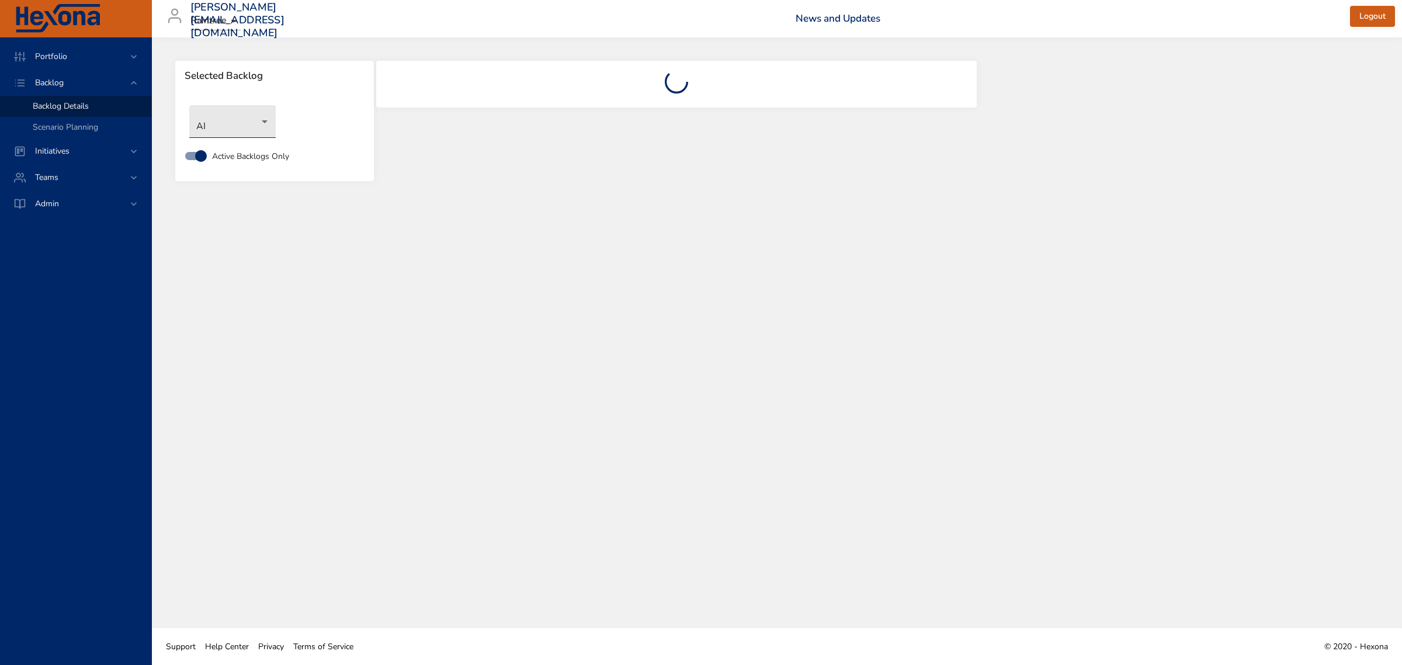
click at [224, 126] on body "Portfolio Backlog Backlog Details Scenario Planning Initiatives Teams Admin [PE…" at bounding box center [701, 332] width 1402 height 665
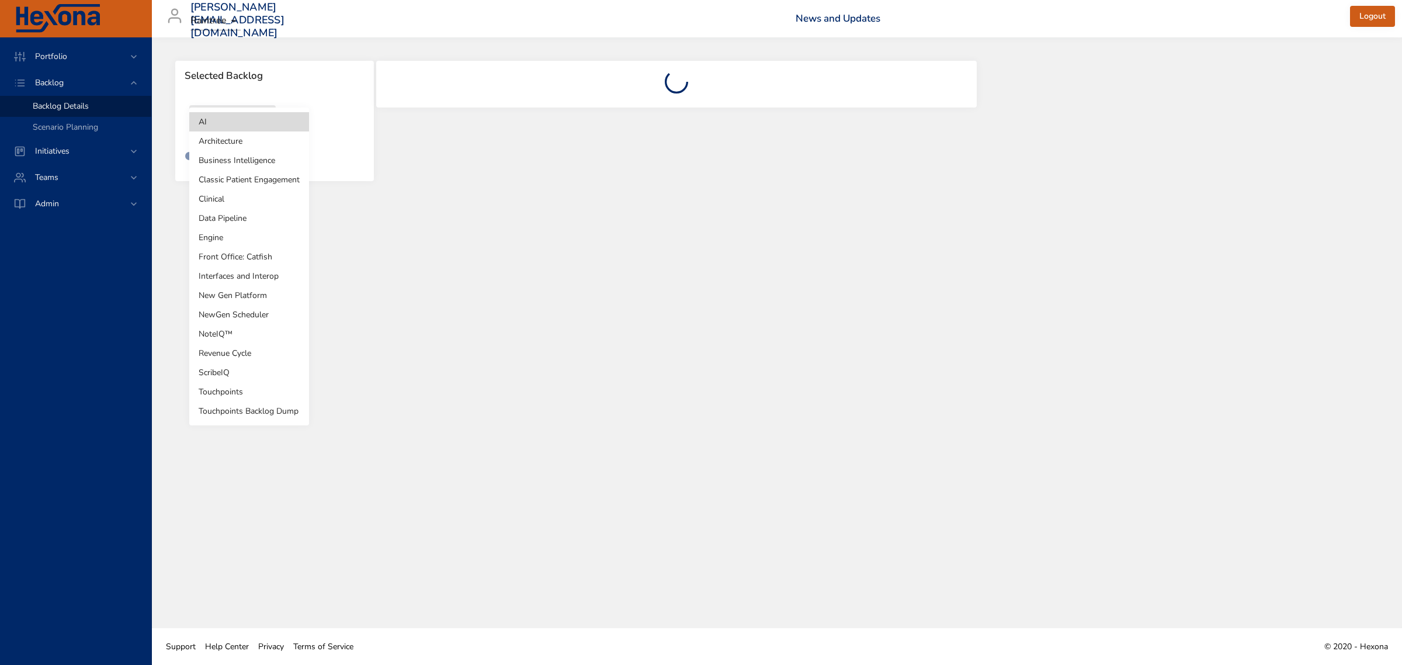
click at [255, 393] on li "Touchpoints" at bounding box center [249, 391] width 120 height 19
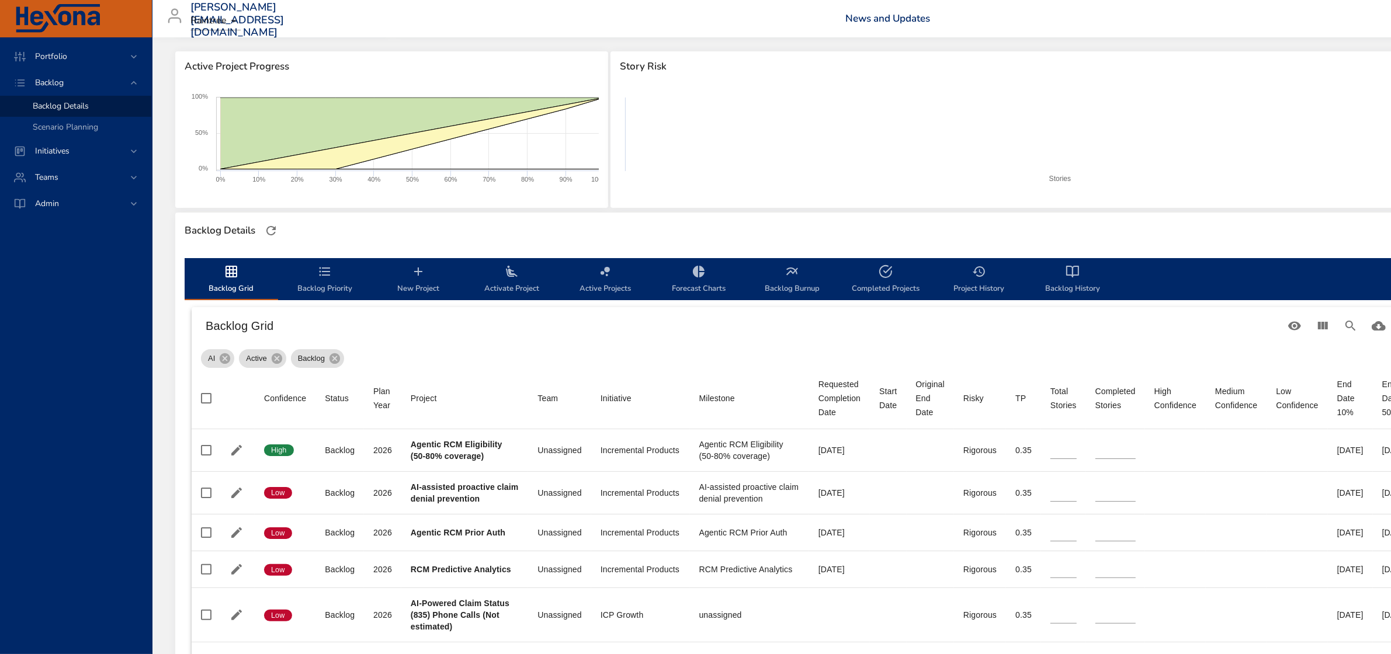
scroll to position [219, 0]
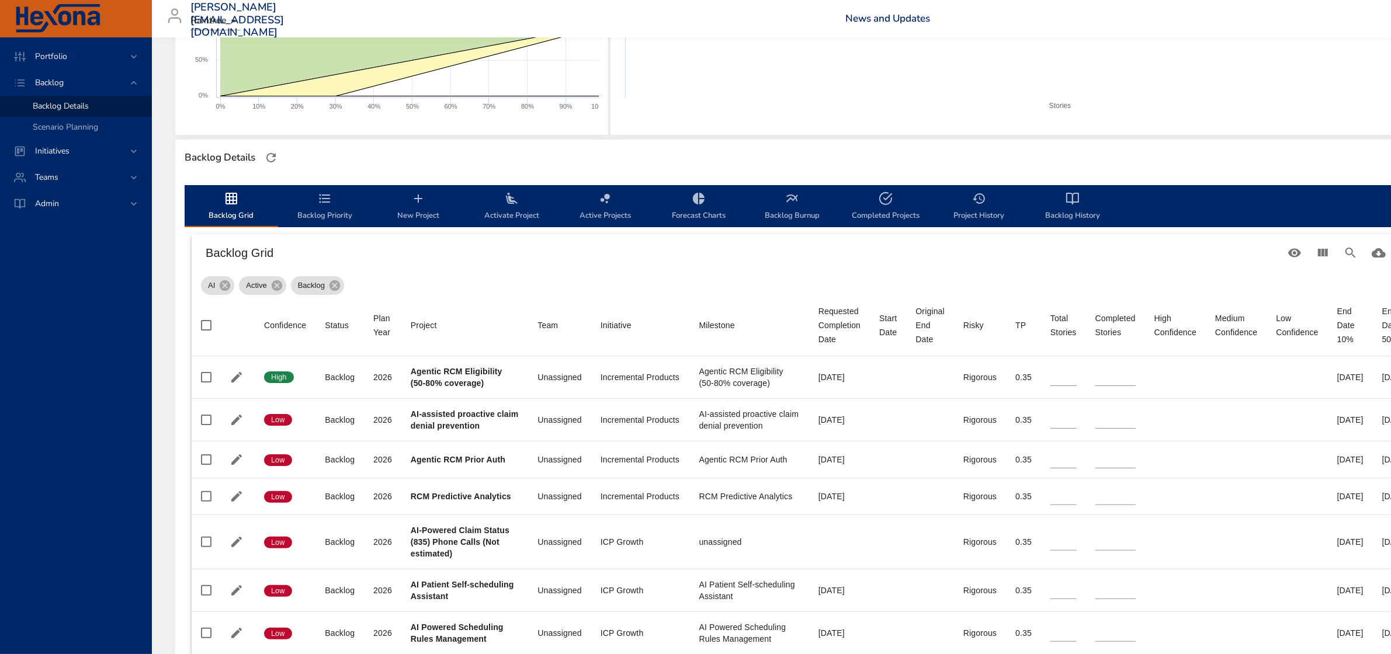
type input "**"
type input "*"
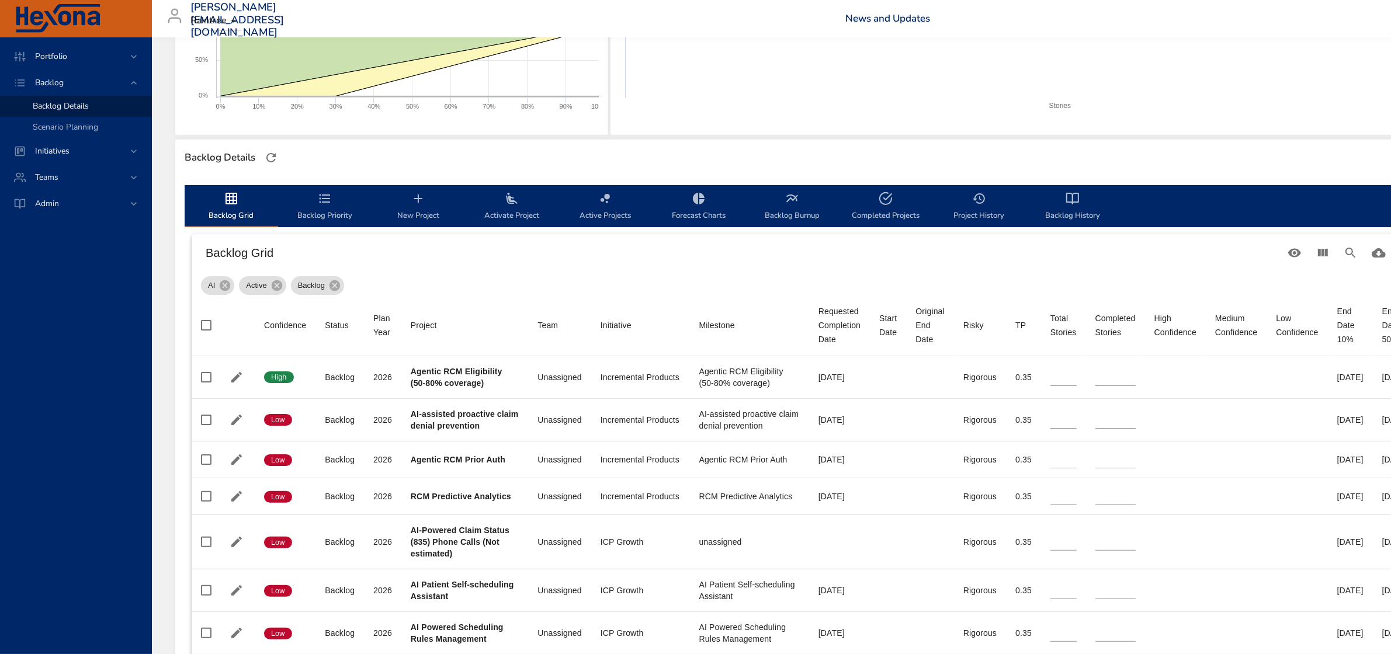
type input "*"
type input "**"
type input "*"
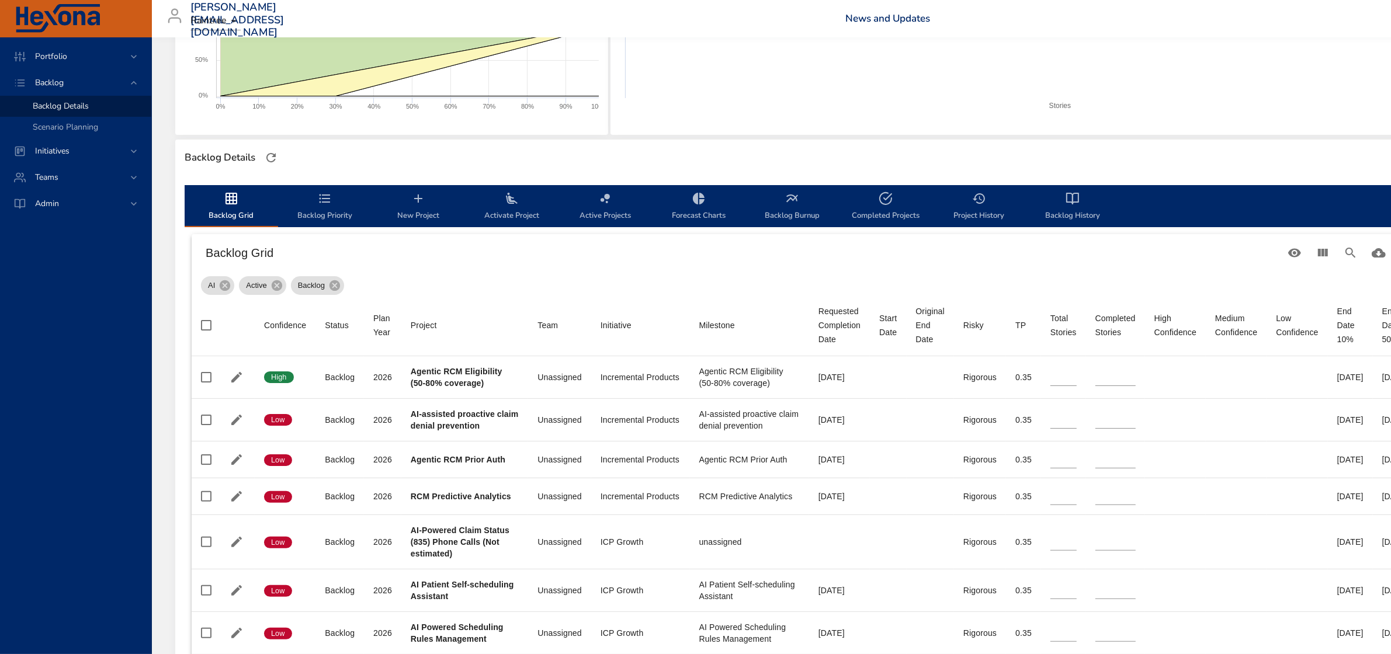
type input "*"
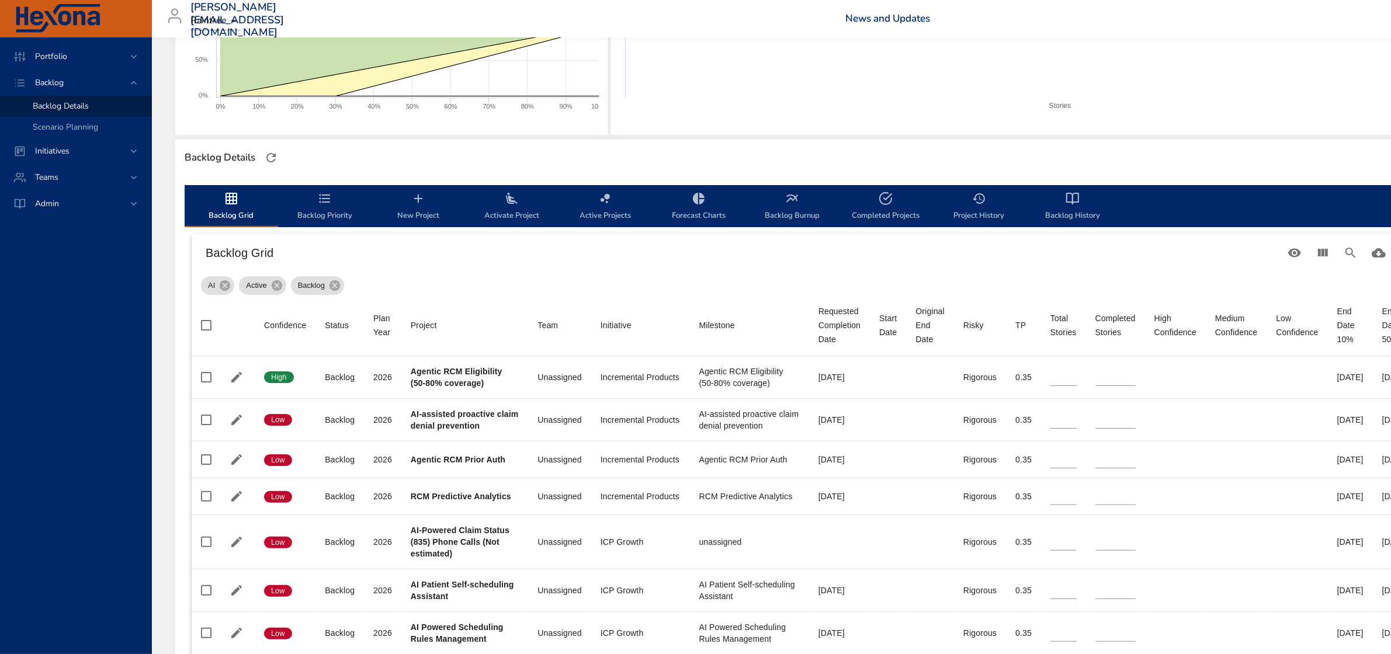
type input "*"
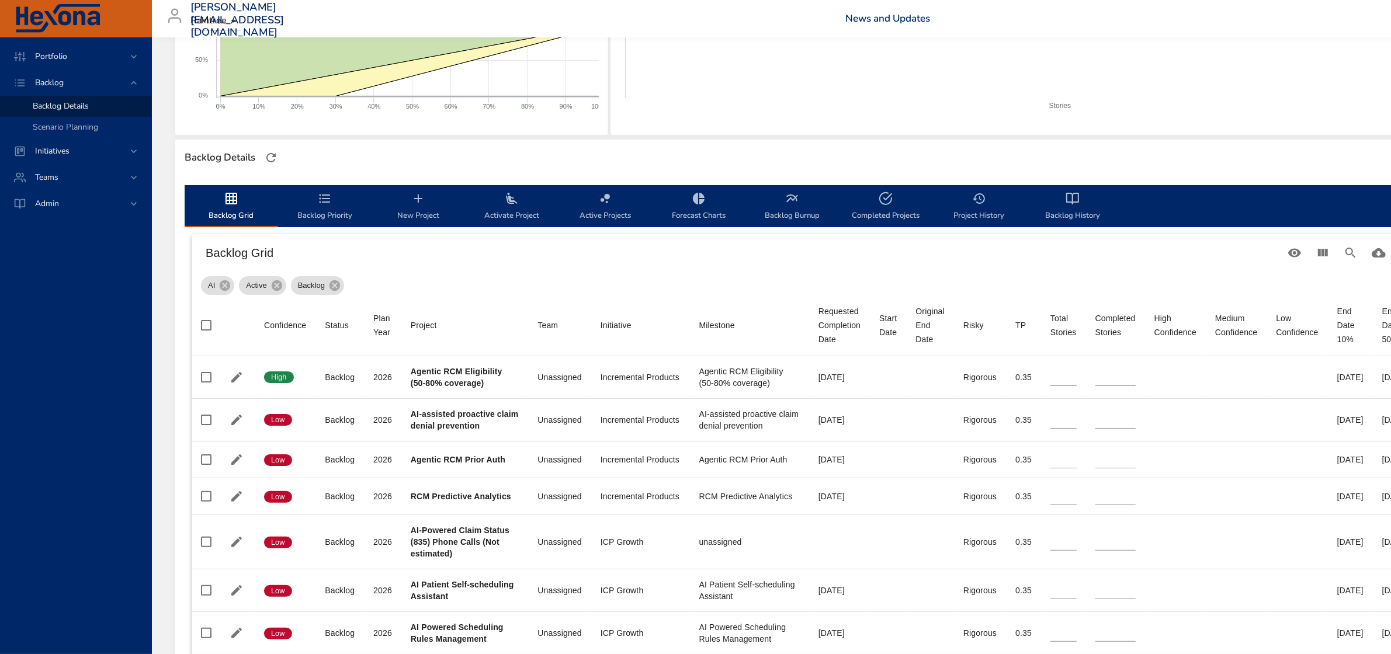
type input "*"
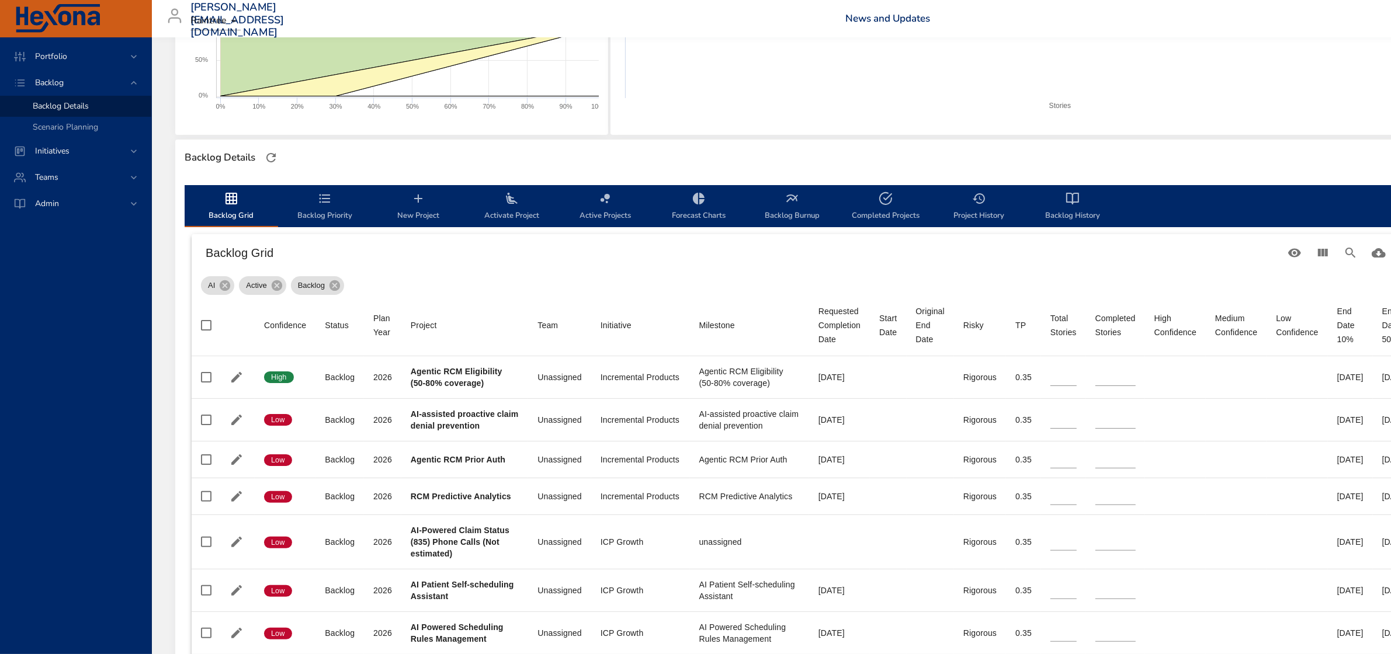
type input "*"
type input "**"
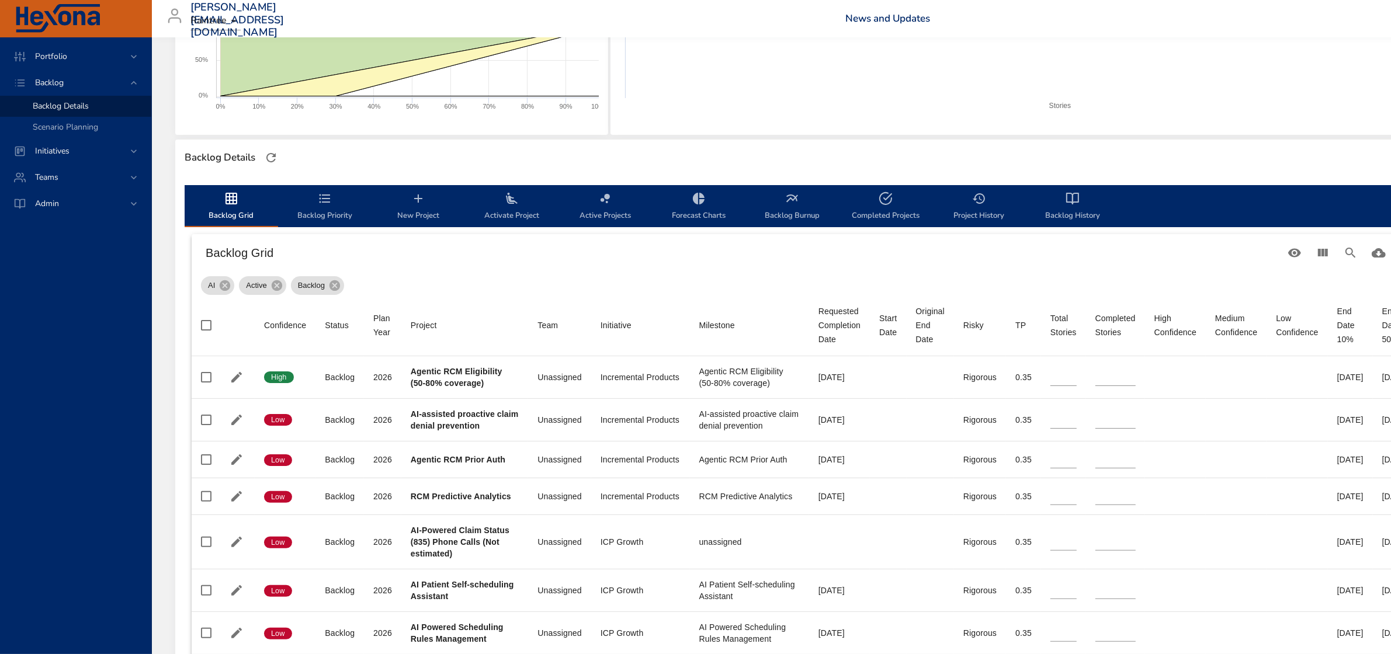
type input "*"
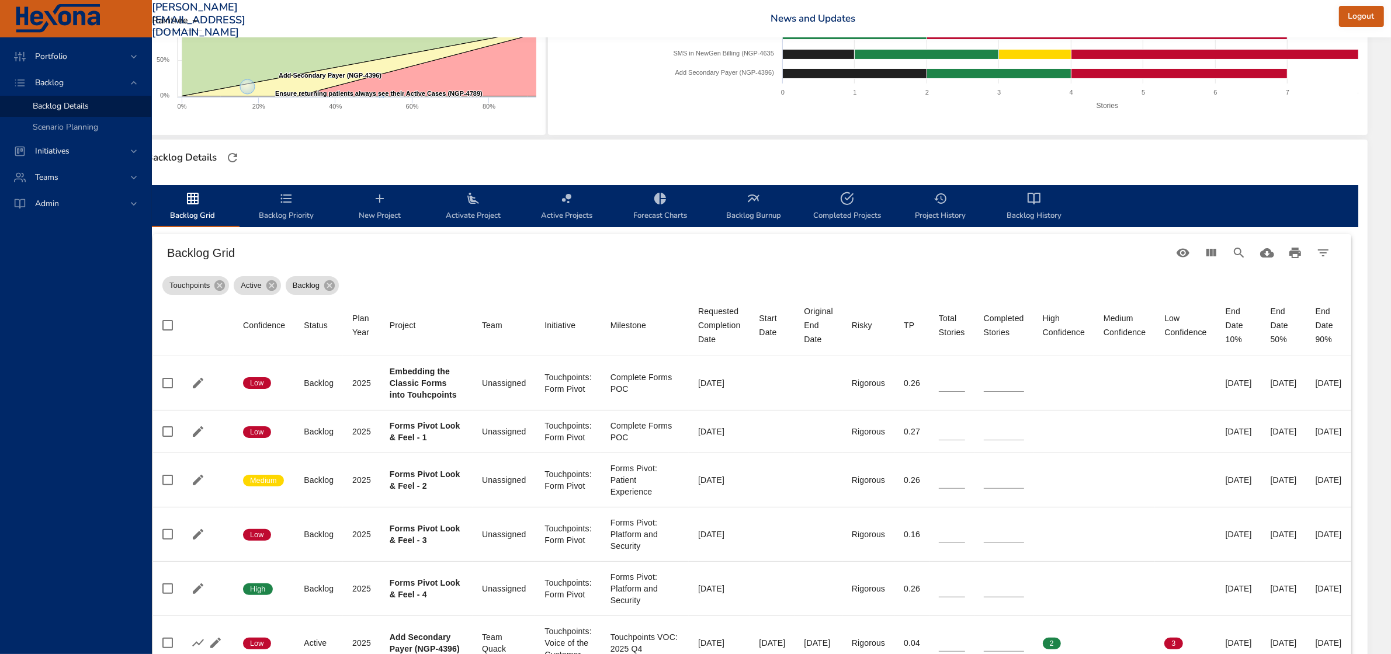
scroll to position [219, 99]
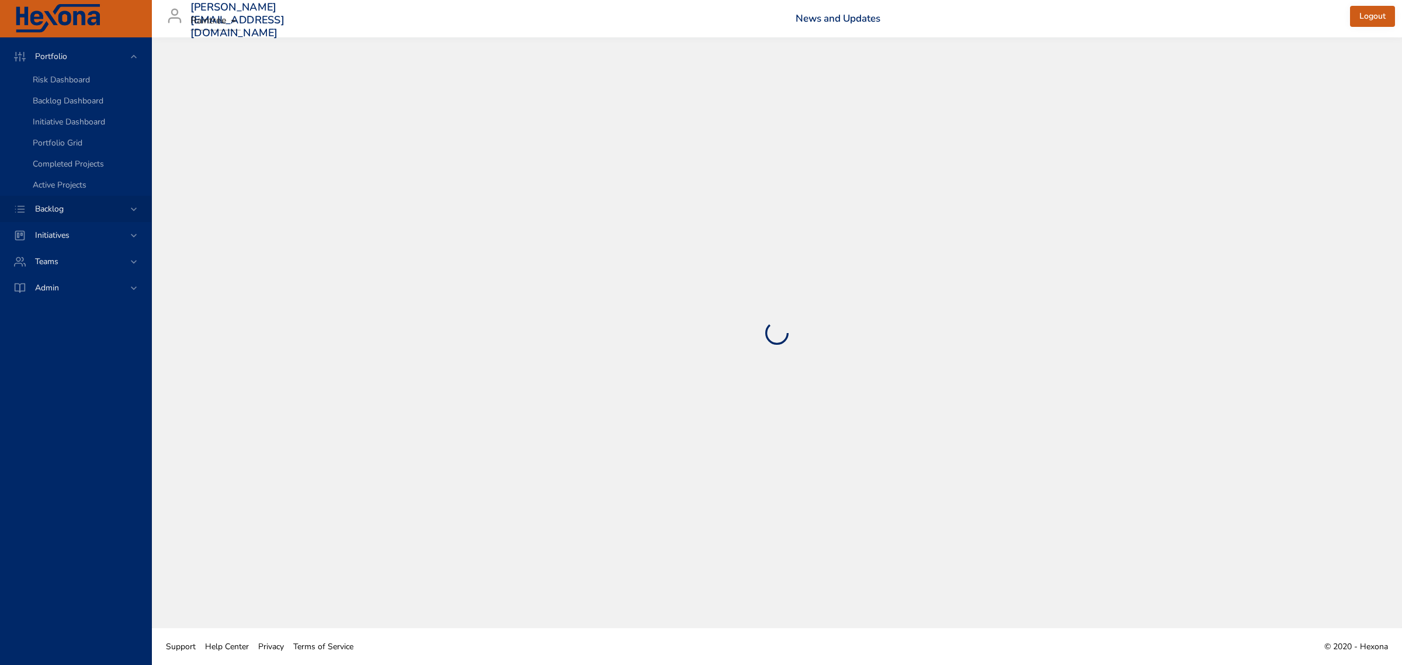
click at [68, 209] on span "Backlog" at bounding box center [49, 208] width 47 height 11
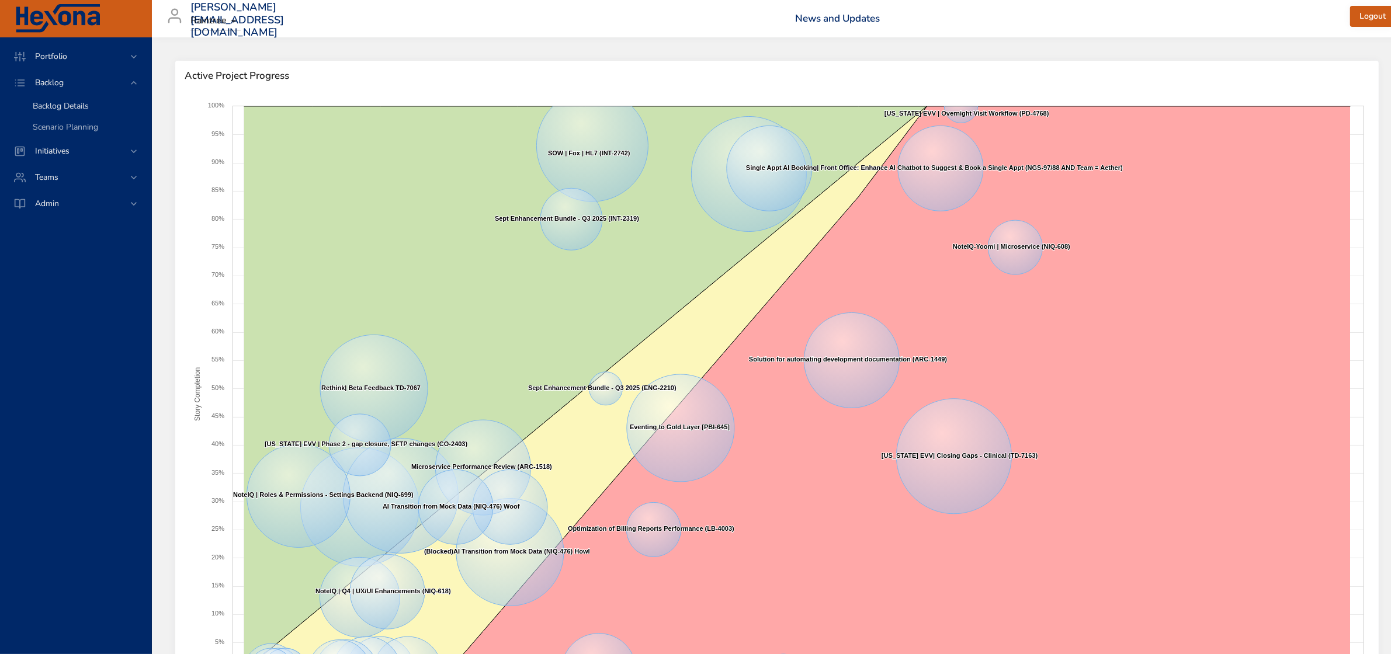
click at [39, 103] on span "Backlog Details" at bounding box center [61, 105] width 56 height 11
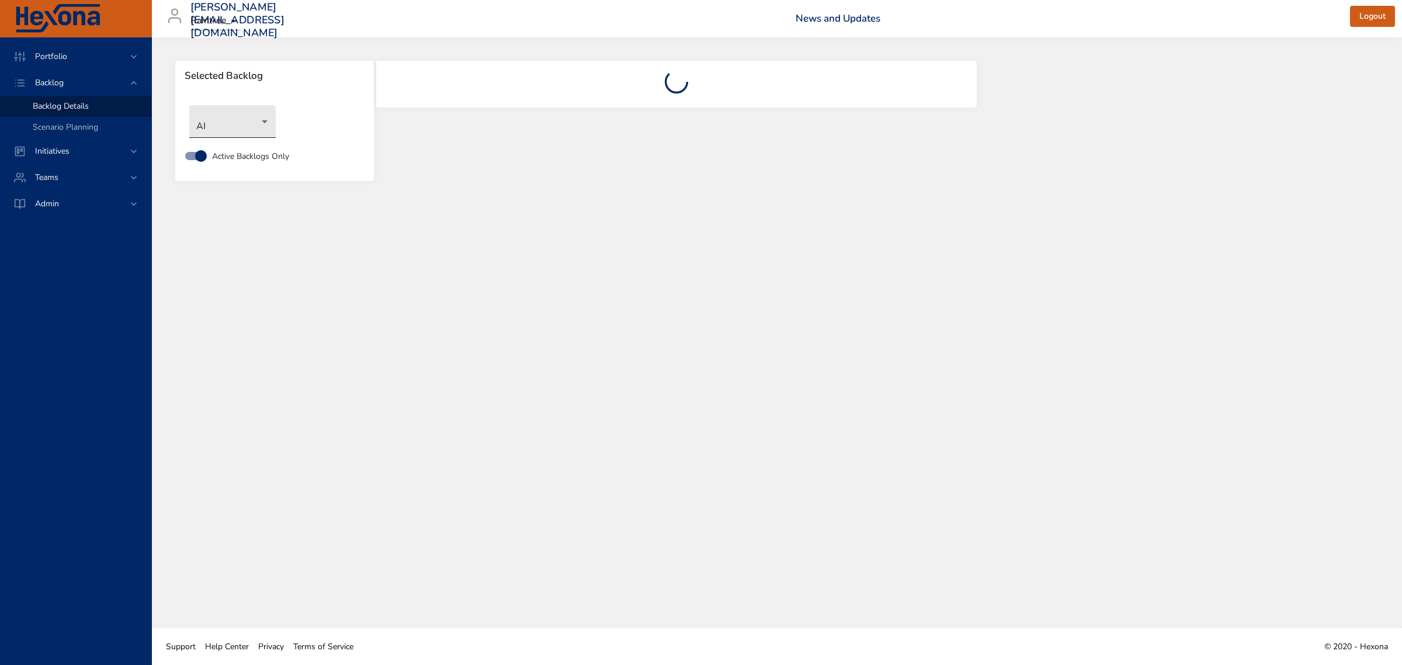
click at [247, 117] on body "Portfolio Backlog Backlog Details Scenario Planning Initiatives Teams Admin [PE…" at bounding box center [701, 332] width 1402 height 665
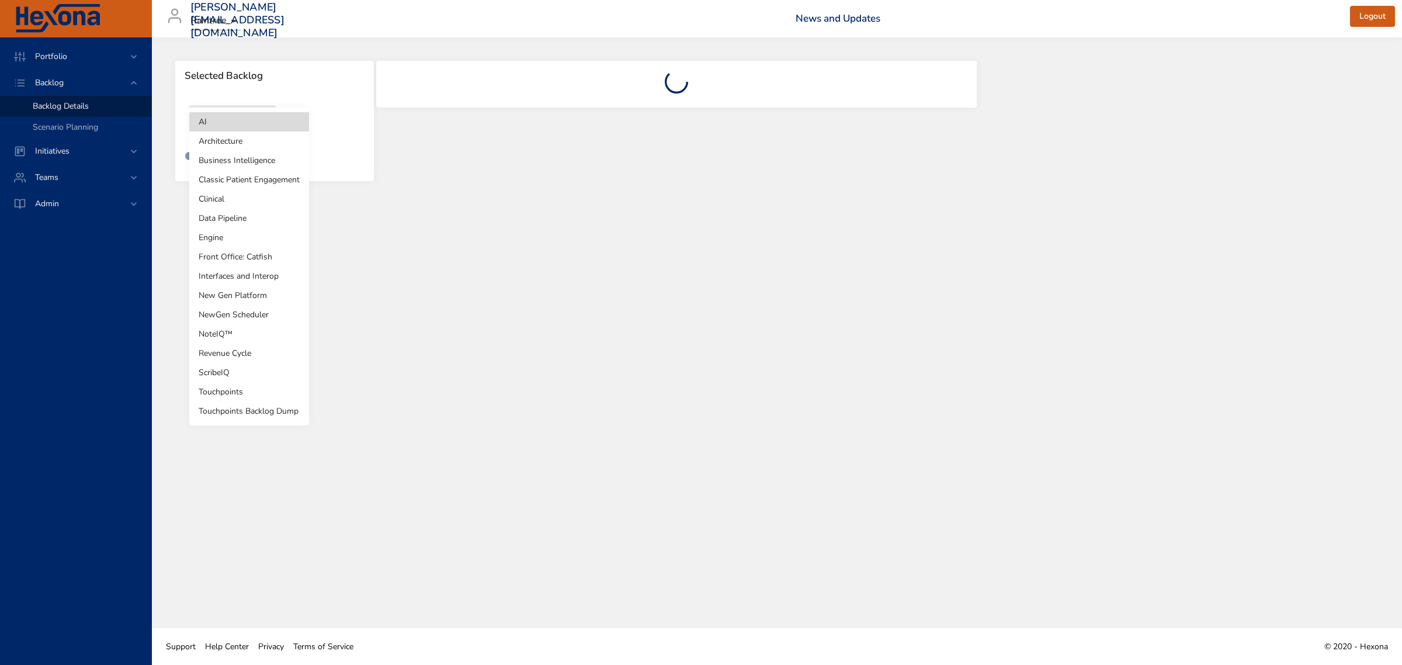
click at [225, 337] on li "NoteIQ™" at bounding box center [249, 333] width 120 height 19
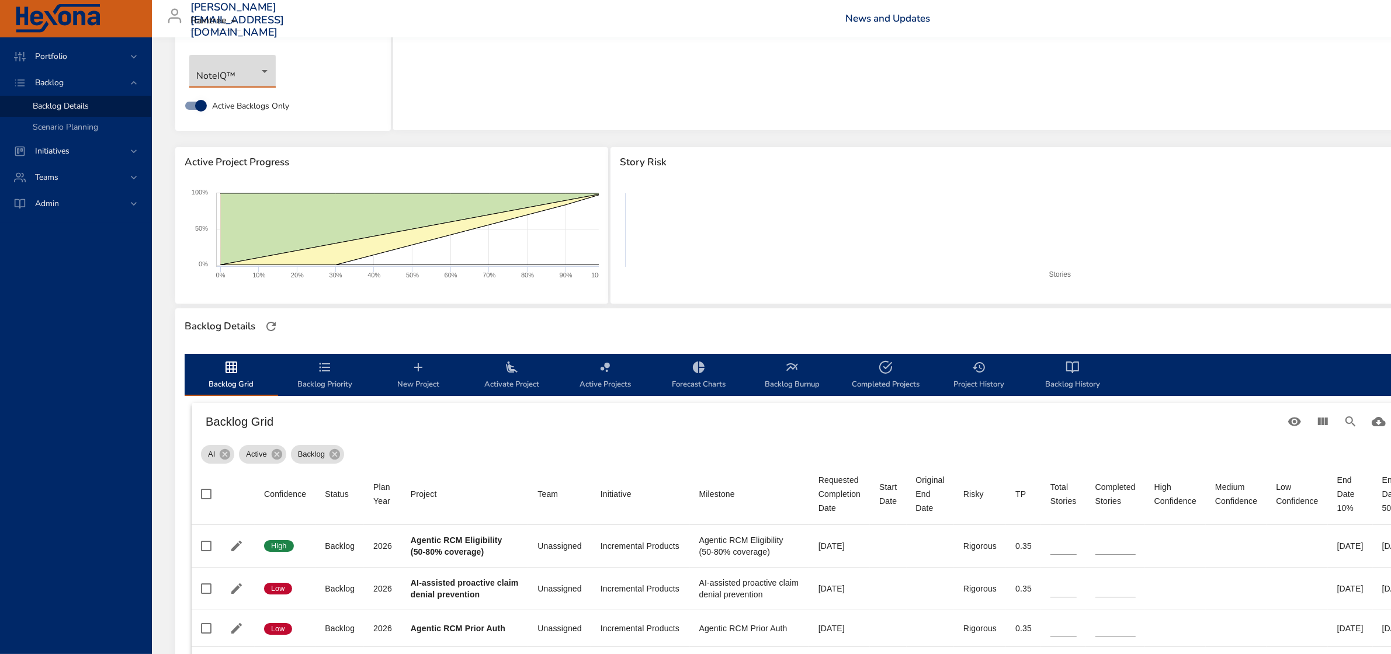
scroll to position [73, 0]
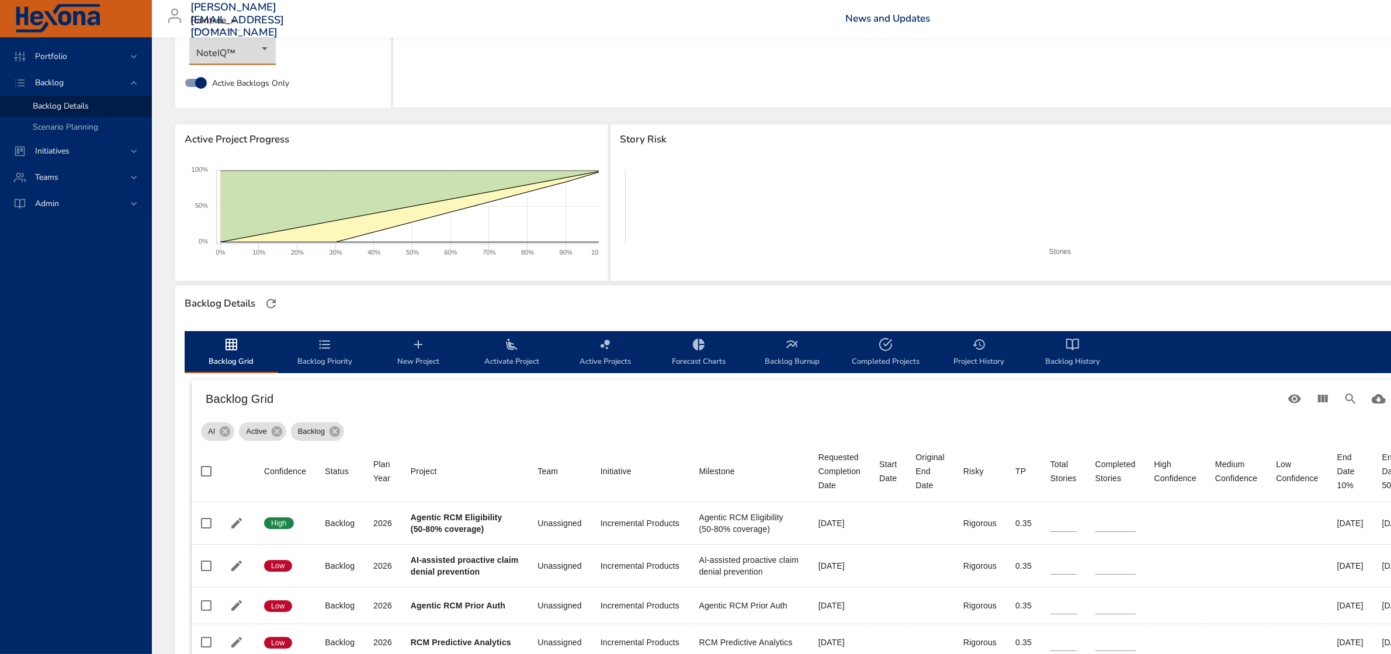
type input "*"
type input "**"
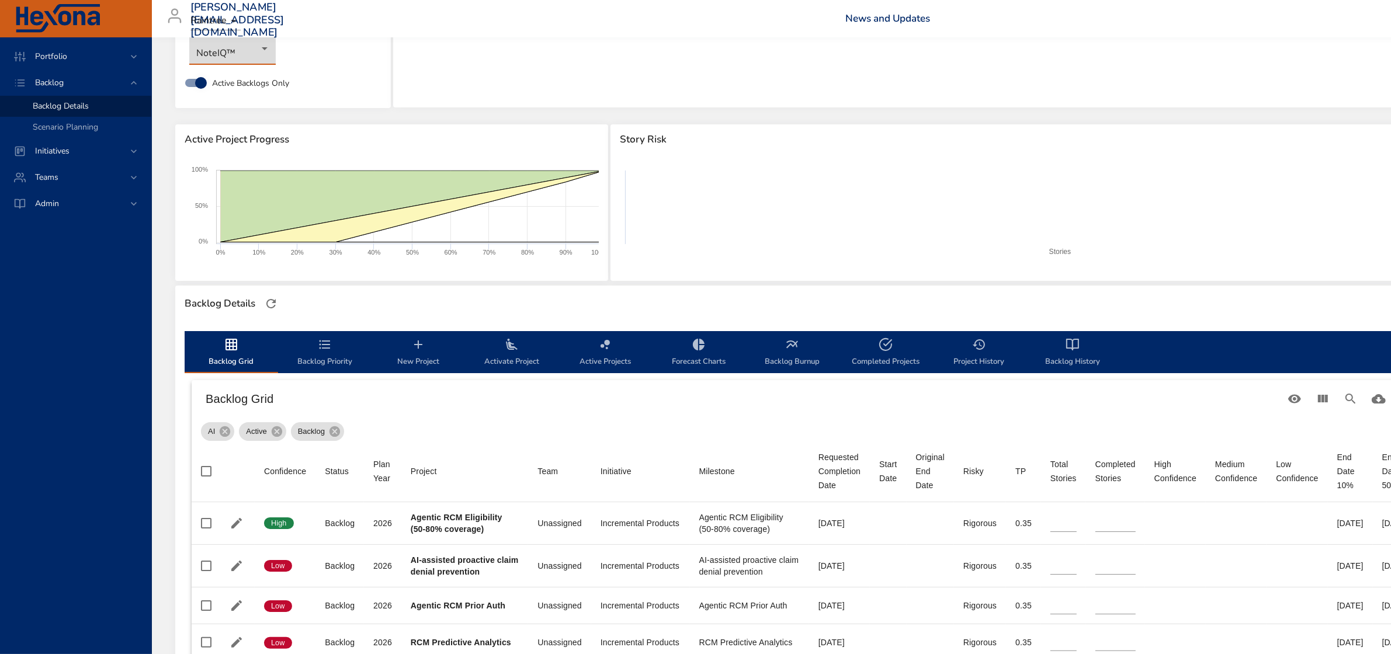
type input "*"
type input "**"
type input "*"
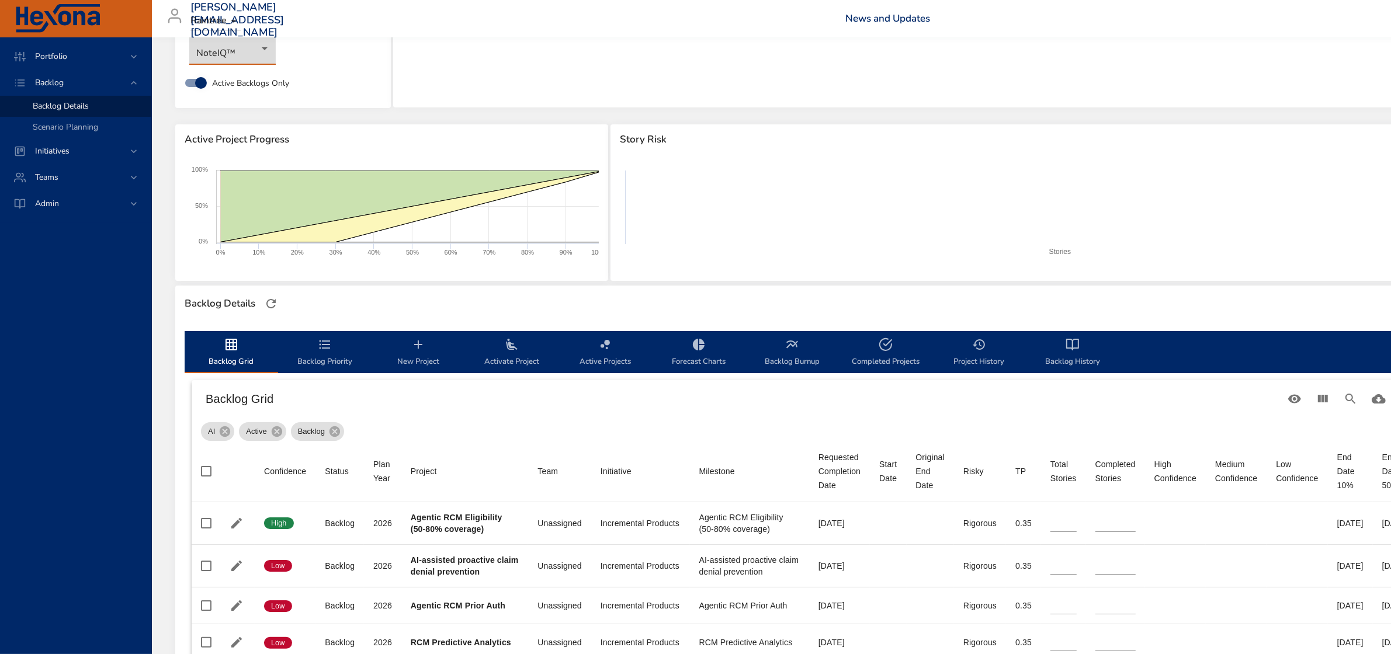
type input "*"
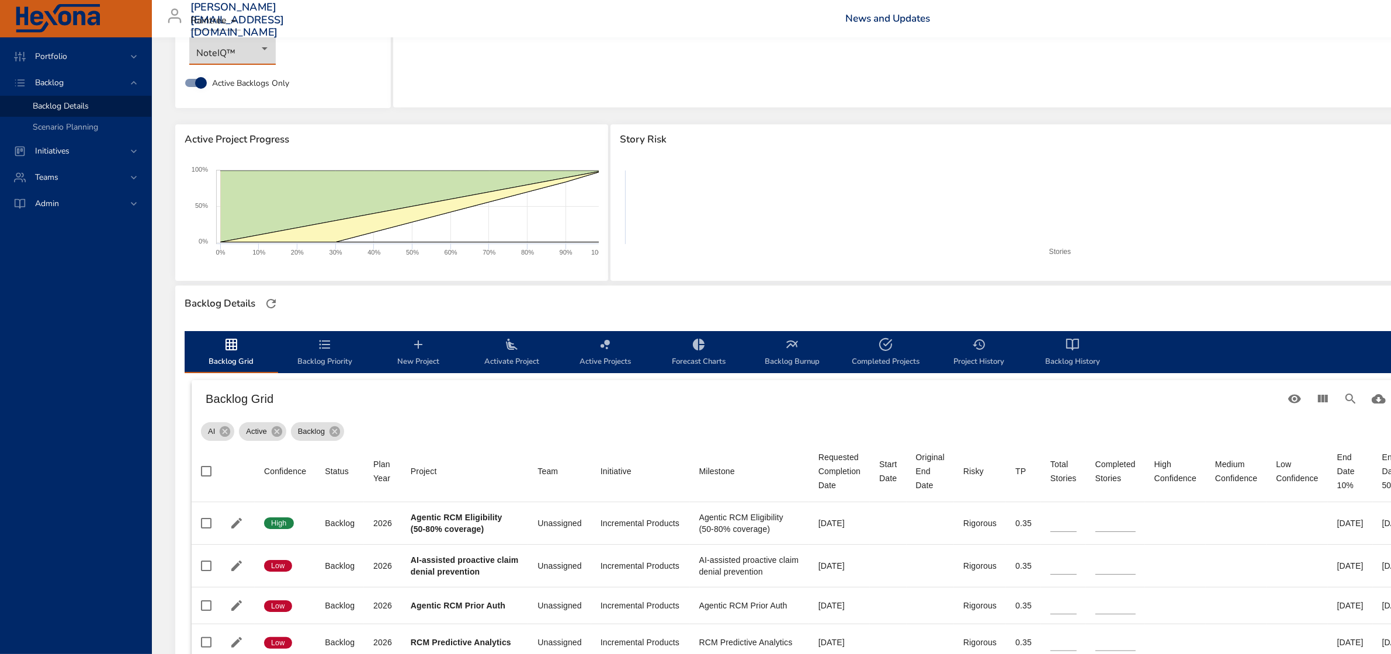
type input "*"
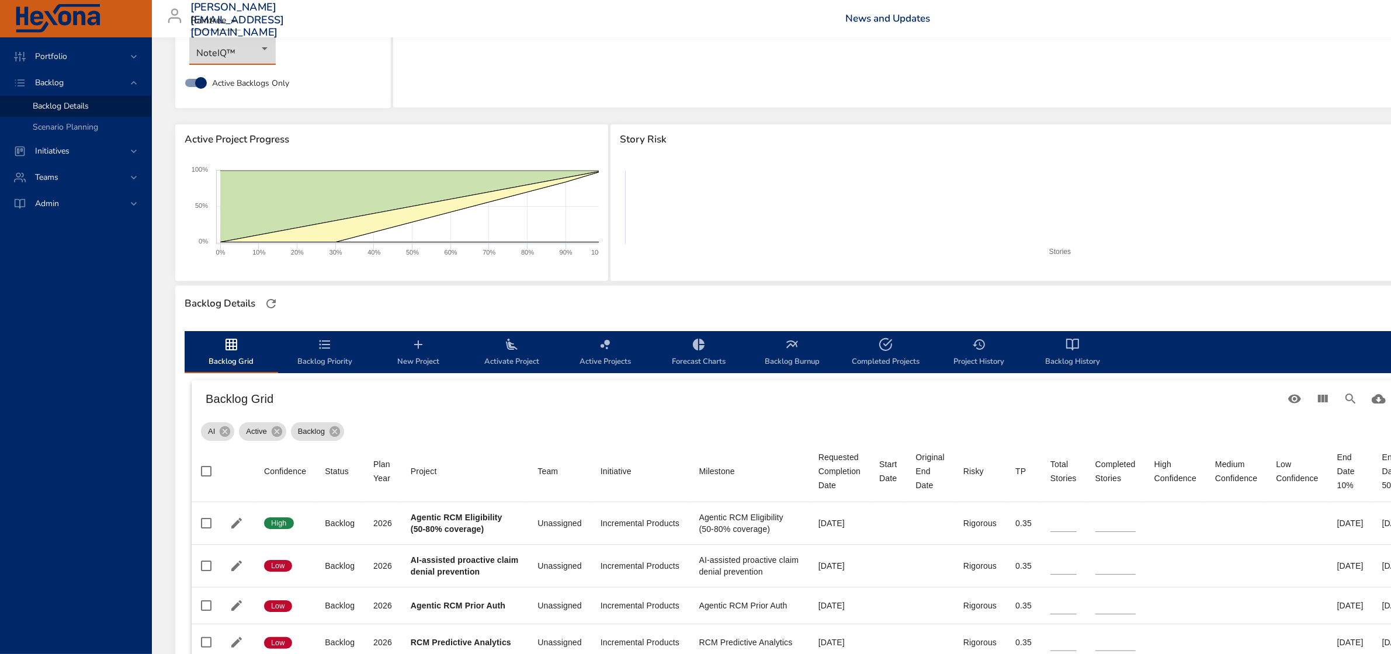
type input "*"
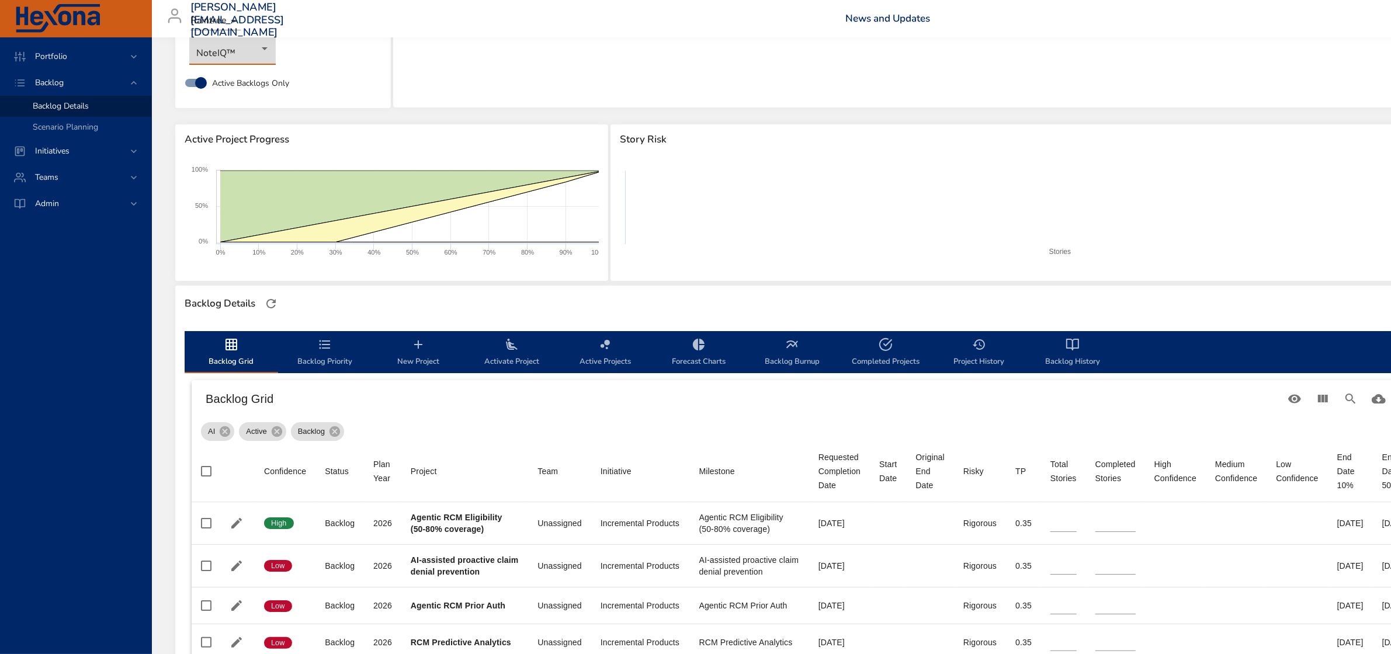
type input "*"
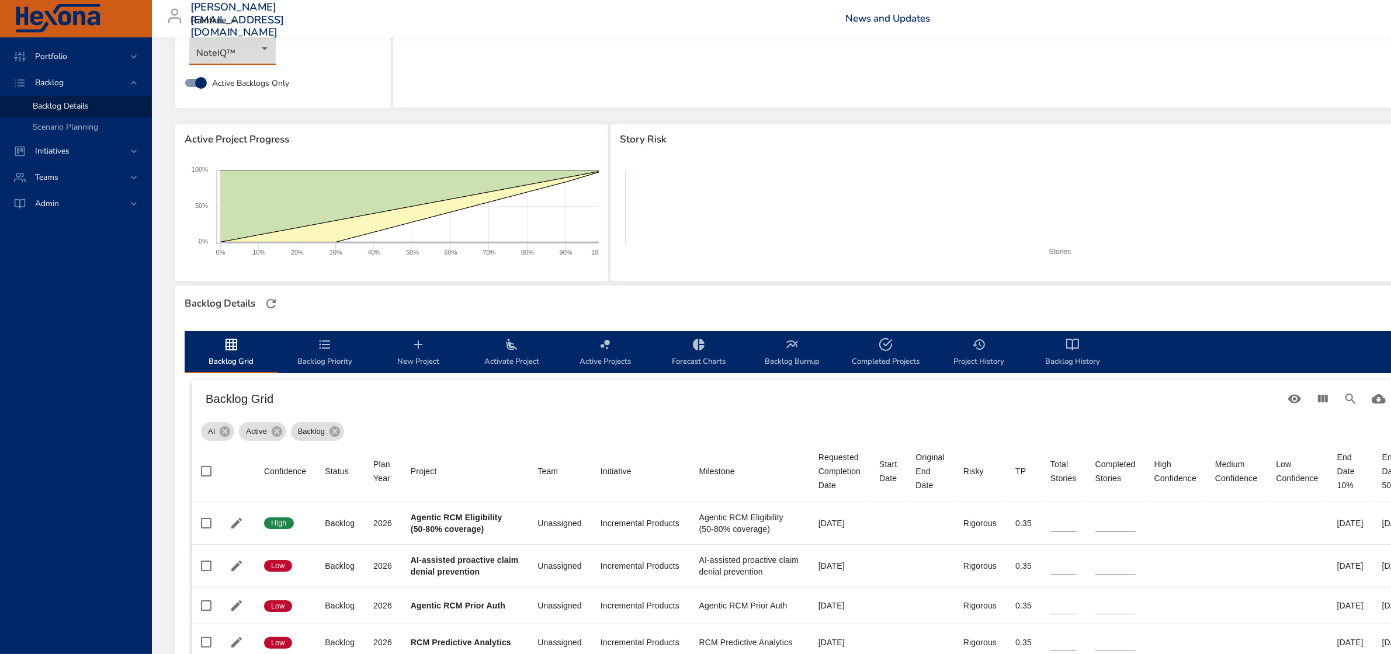
type input "*"
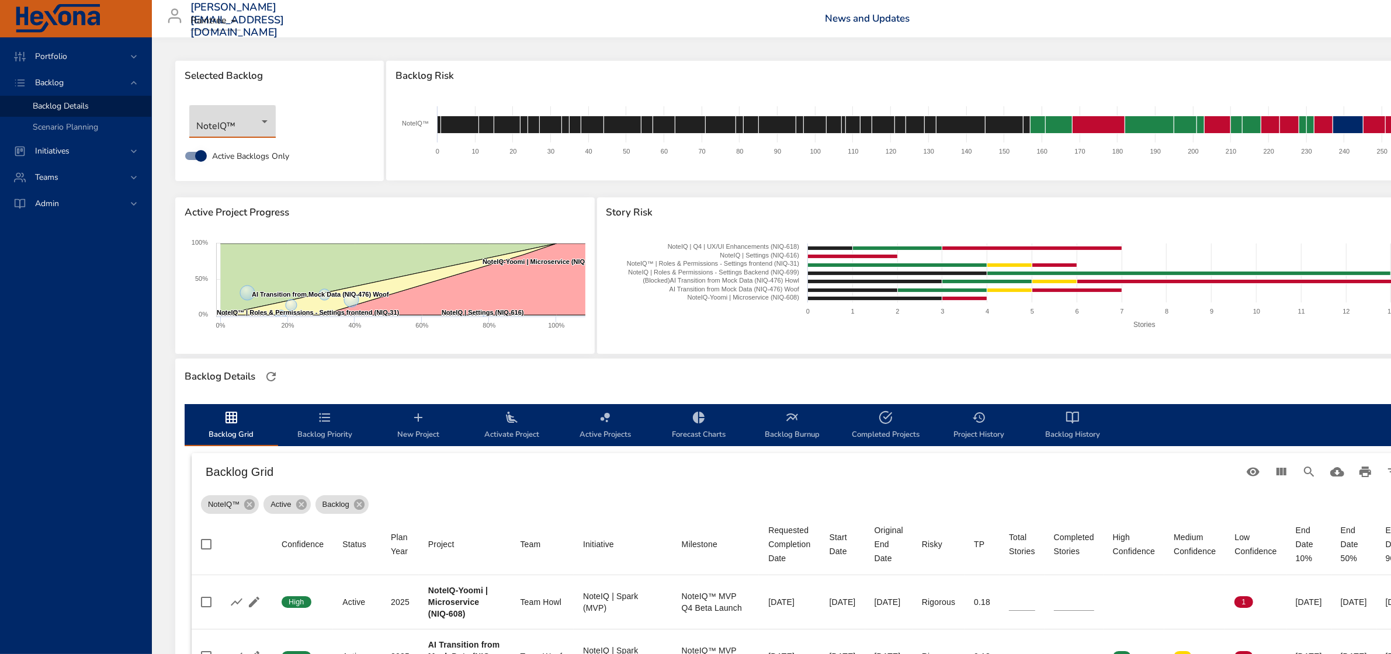
scroll to position [0, 144]
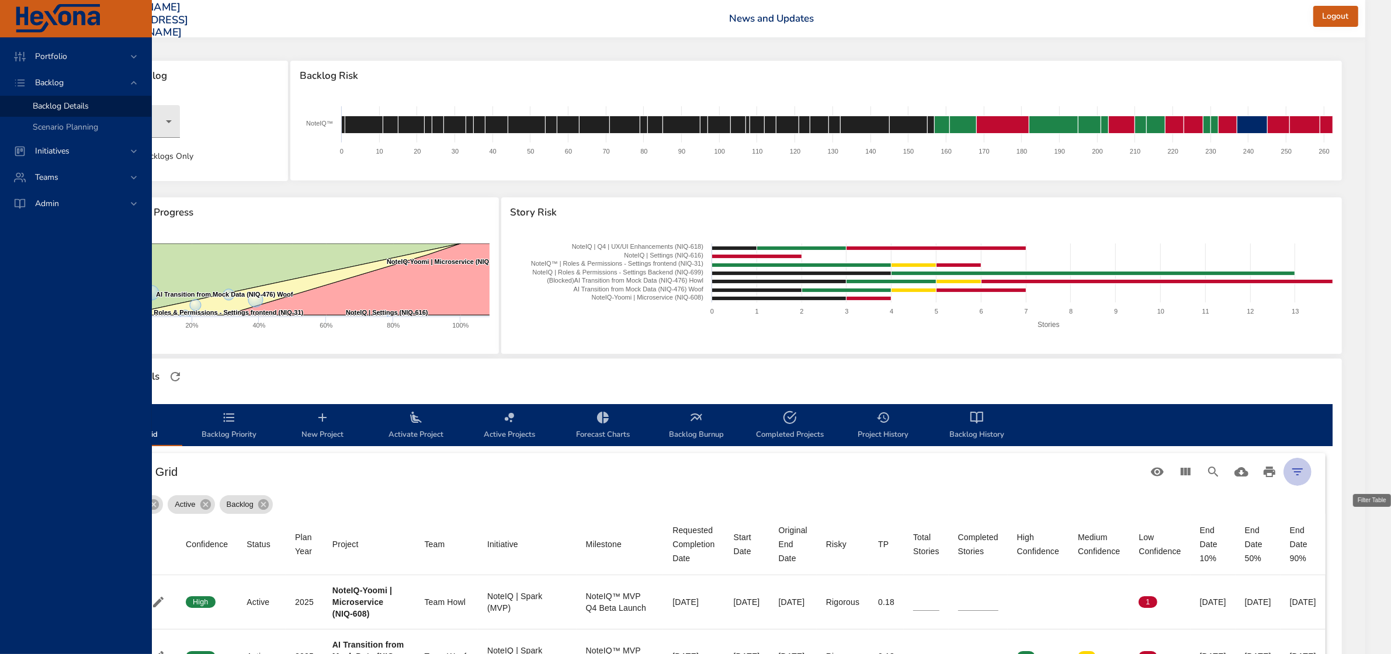
click at [1305, 465] on icon "Filter Table" at bounding box center [1298, 472] width 14 height 14
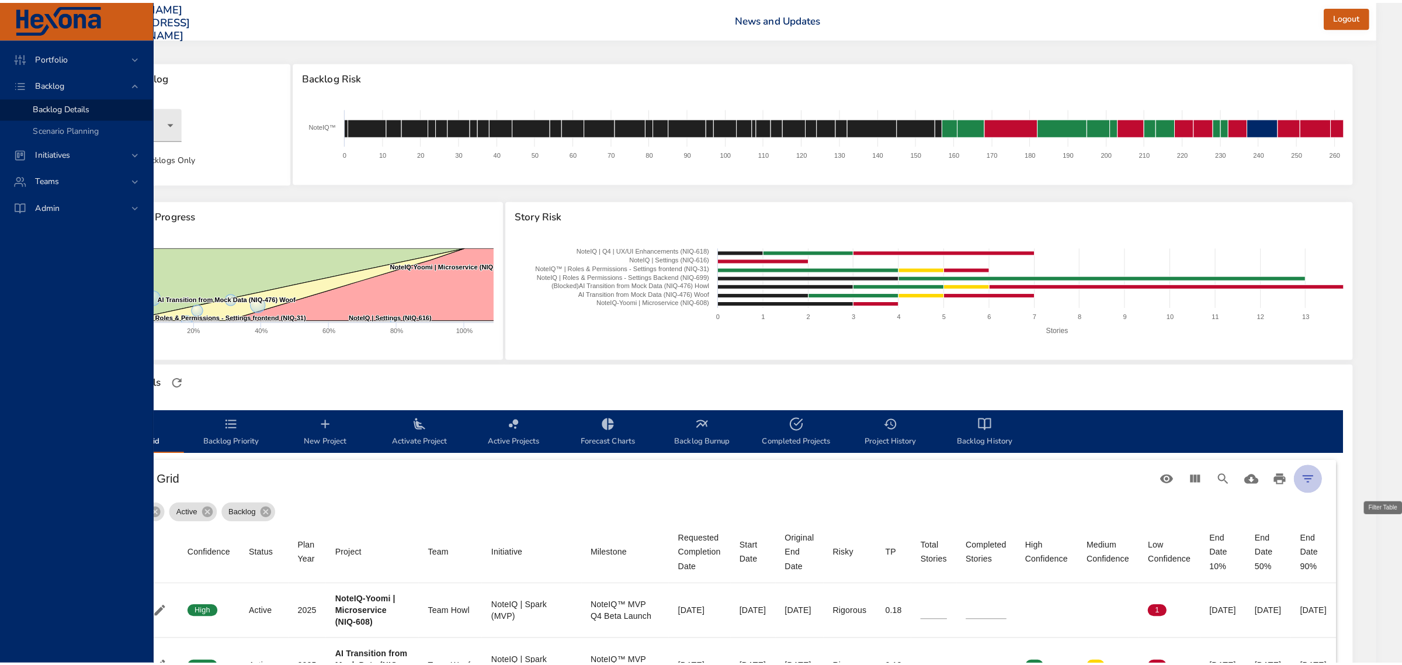
scroll to position [0, 133]
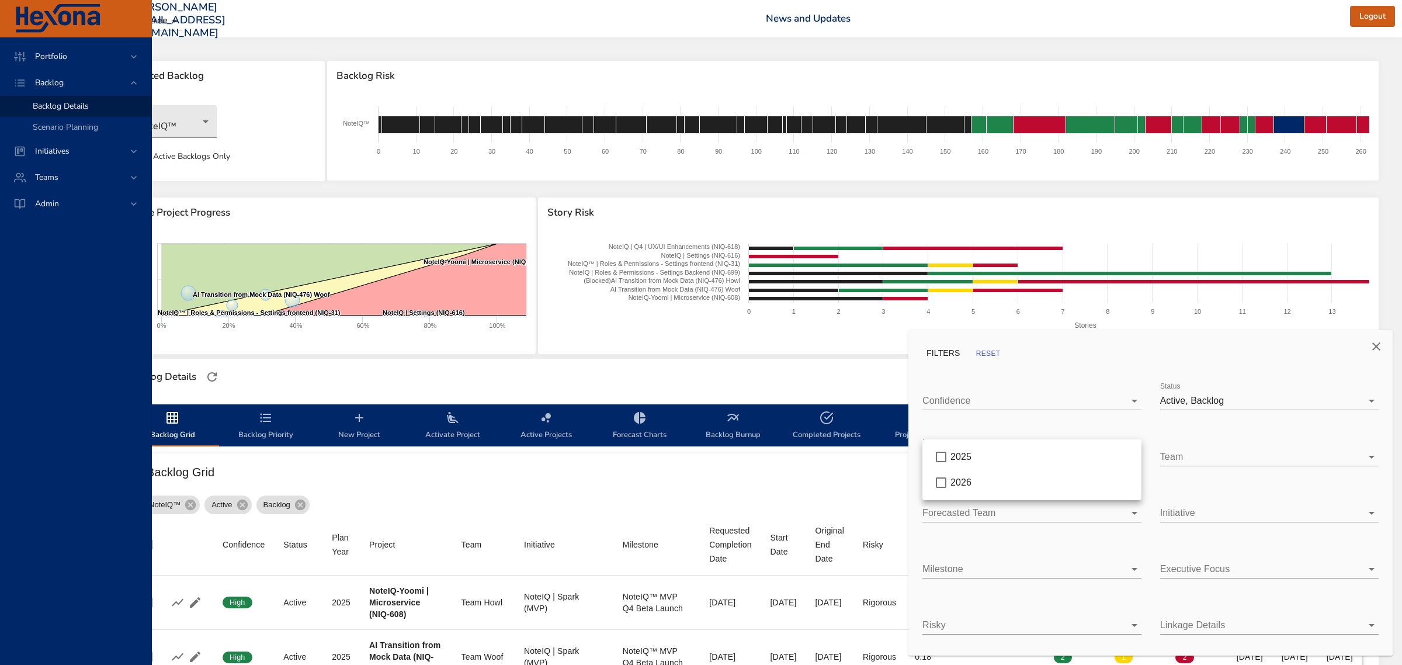
click at [1030, 456] on body "Portfolio Backlog Backlog Details Scenario Planning Initiatives Teams Admin [PE…" at bounding box center [642, 332] width 1402 height 665
click at [986, 486] on div "2026" at bounding box center [1042, 483] width 182 height 14
type input "*"
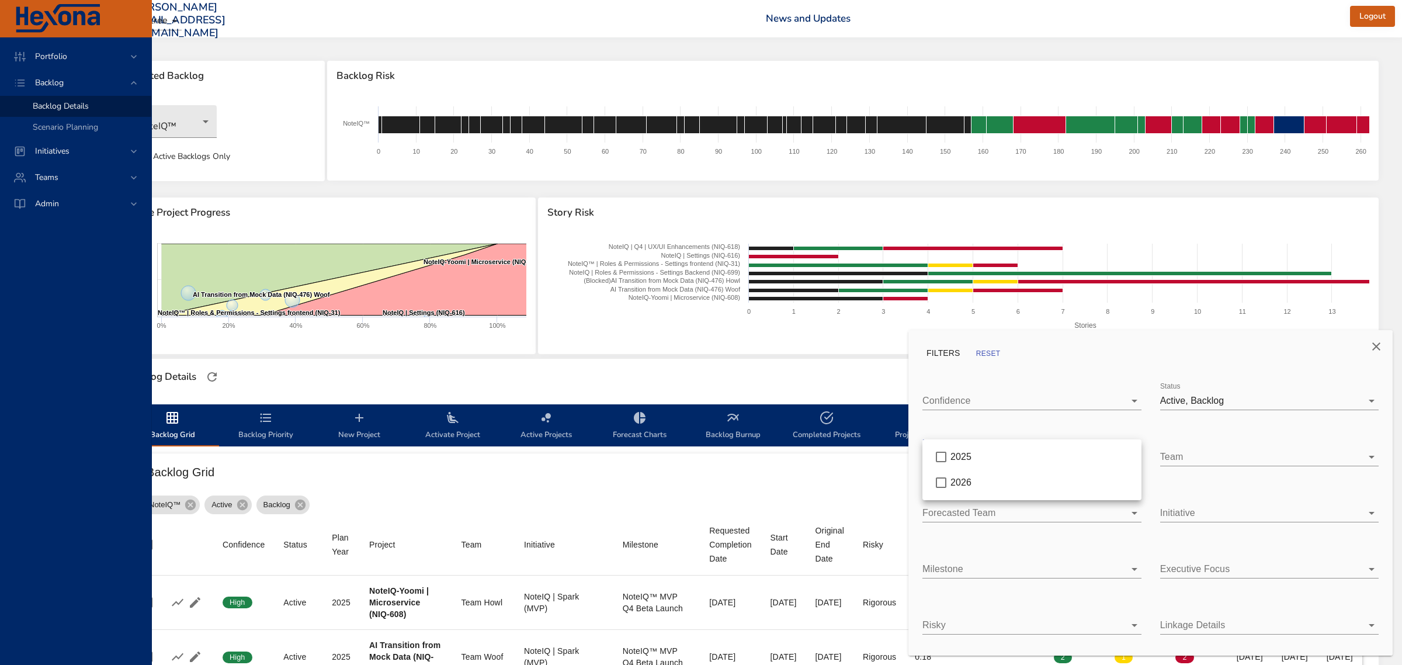
type input "*"
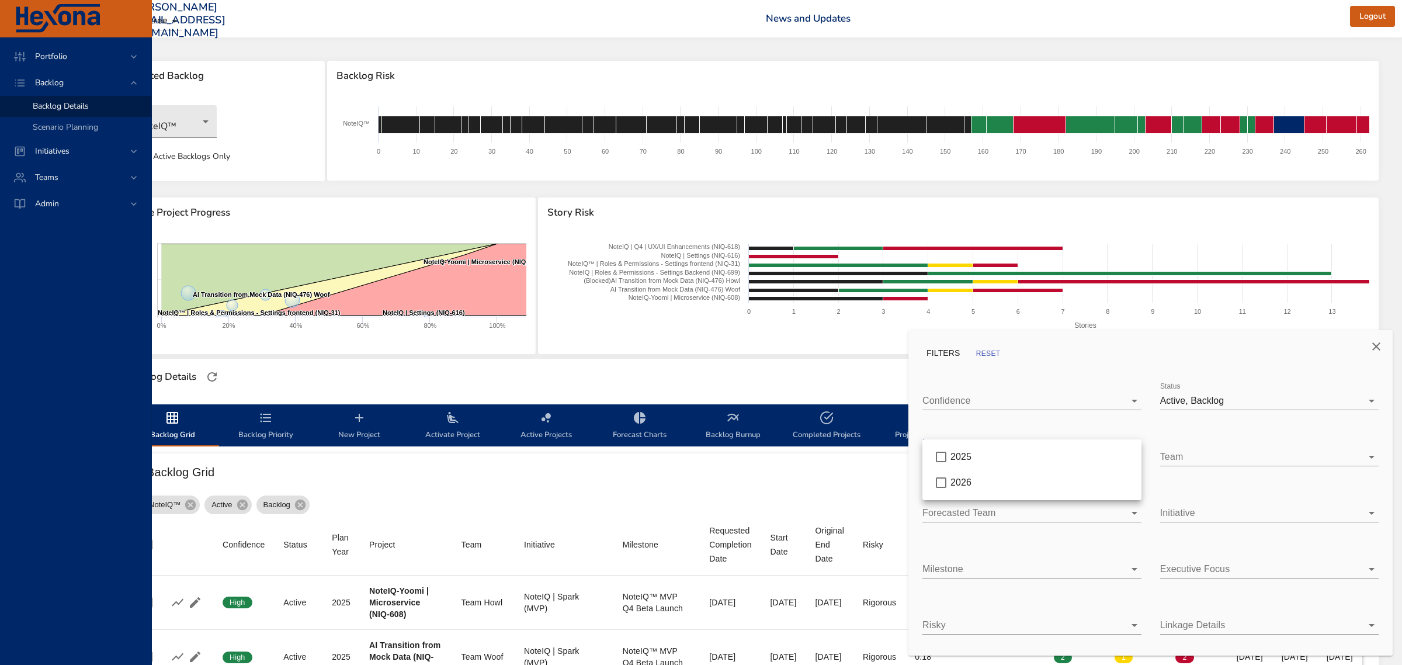
type input "*"
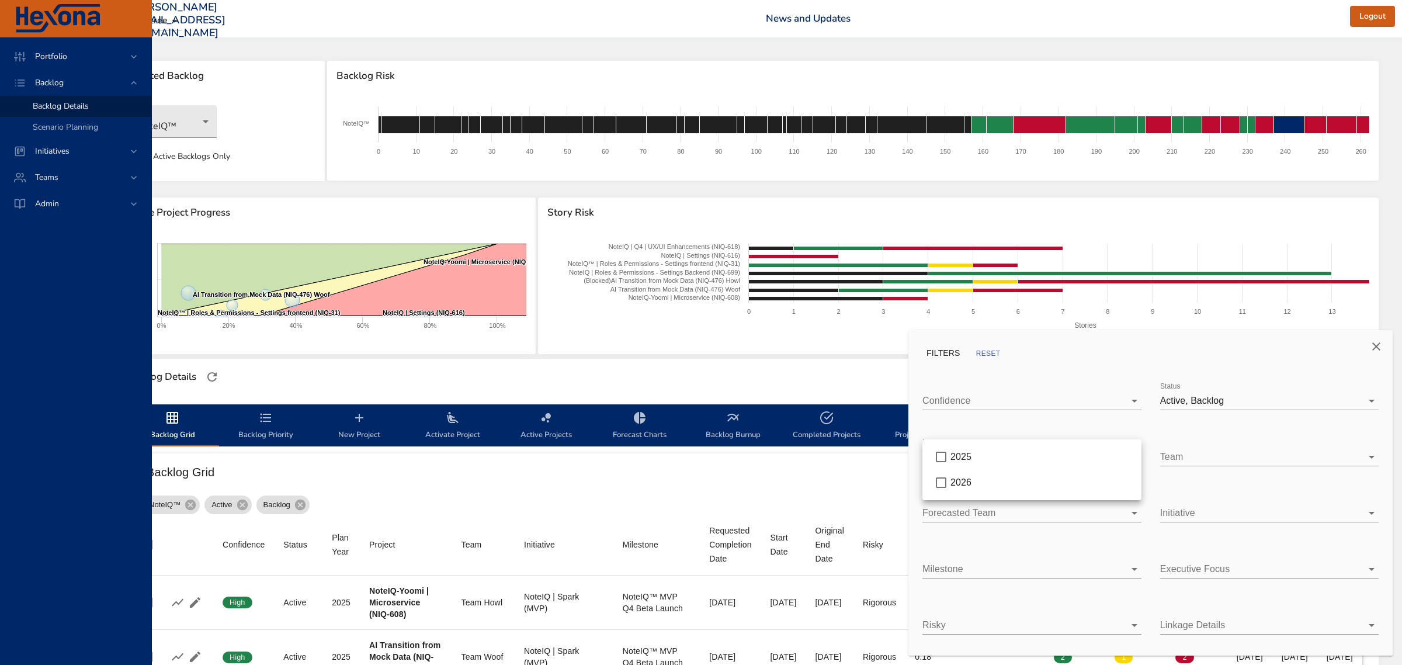
type input "*"
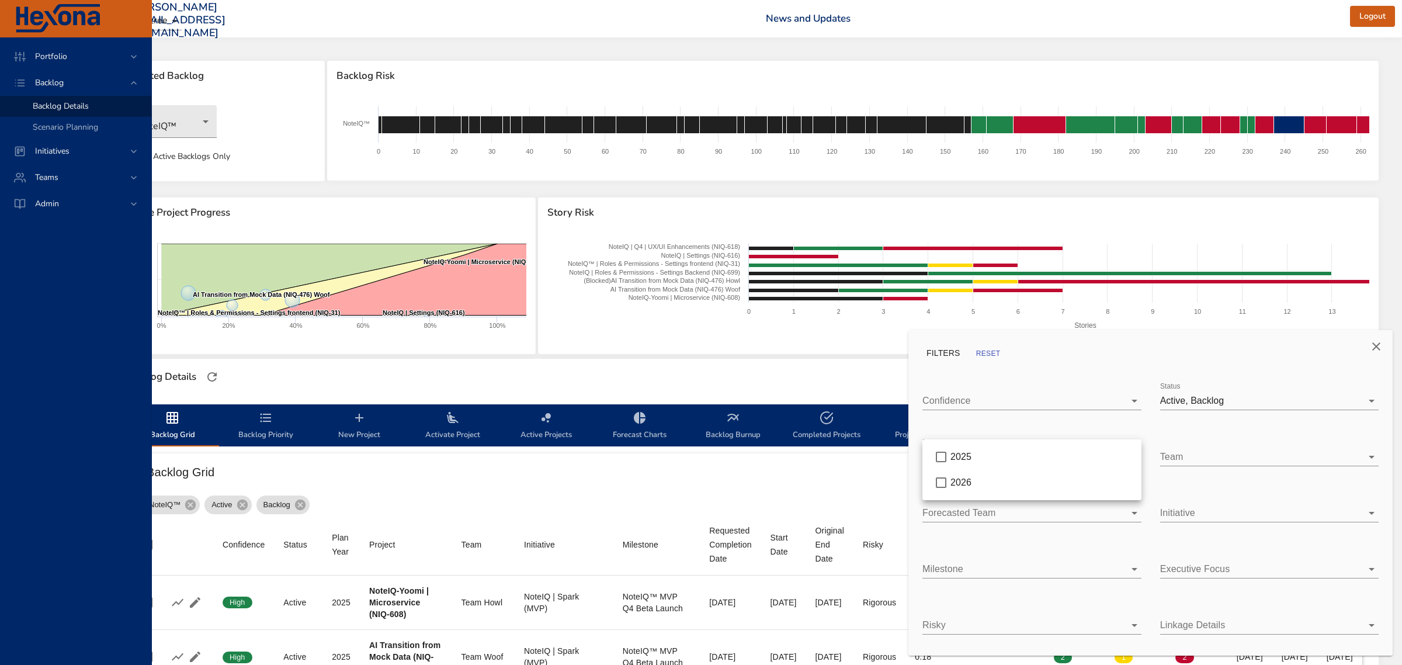
type input "*"
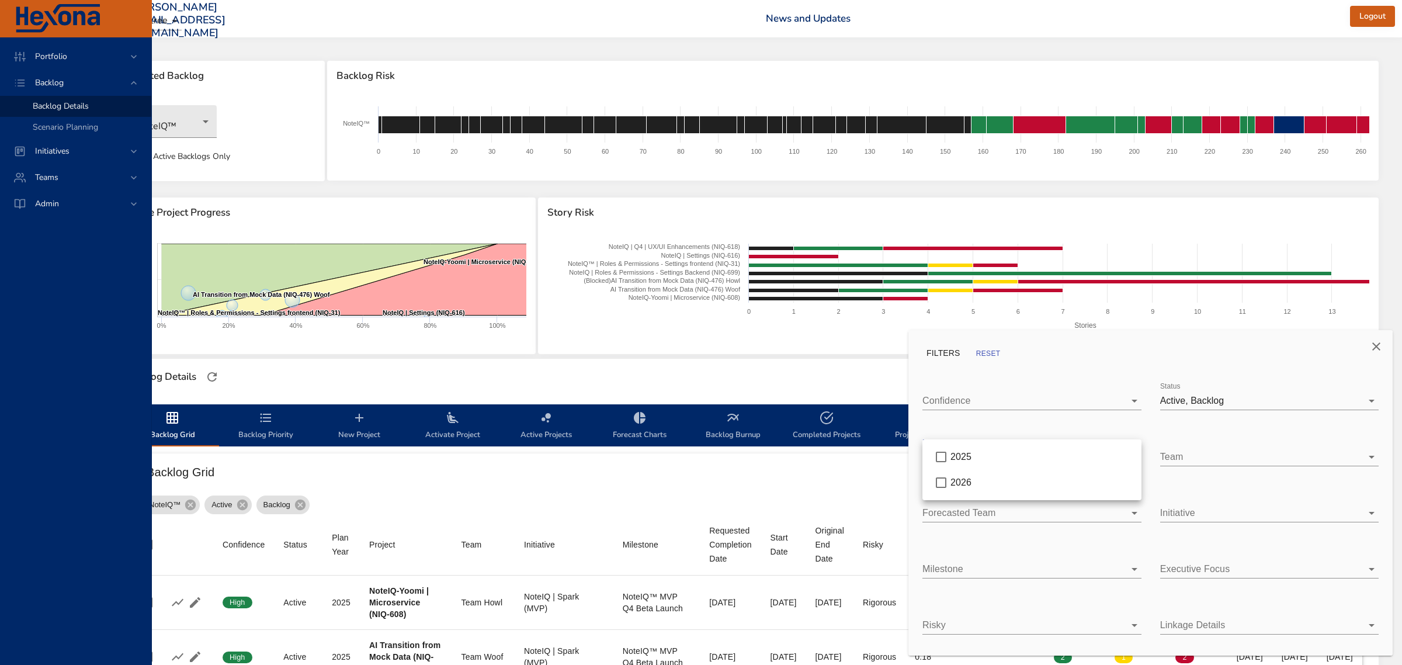
type input "*"
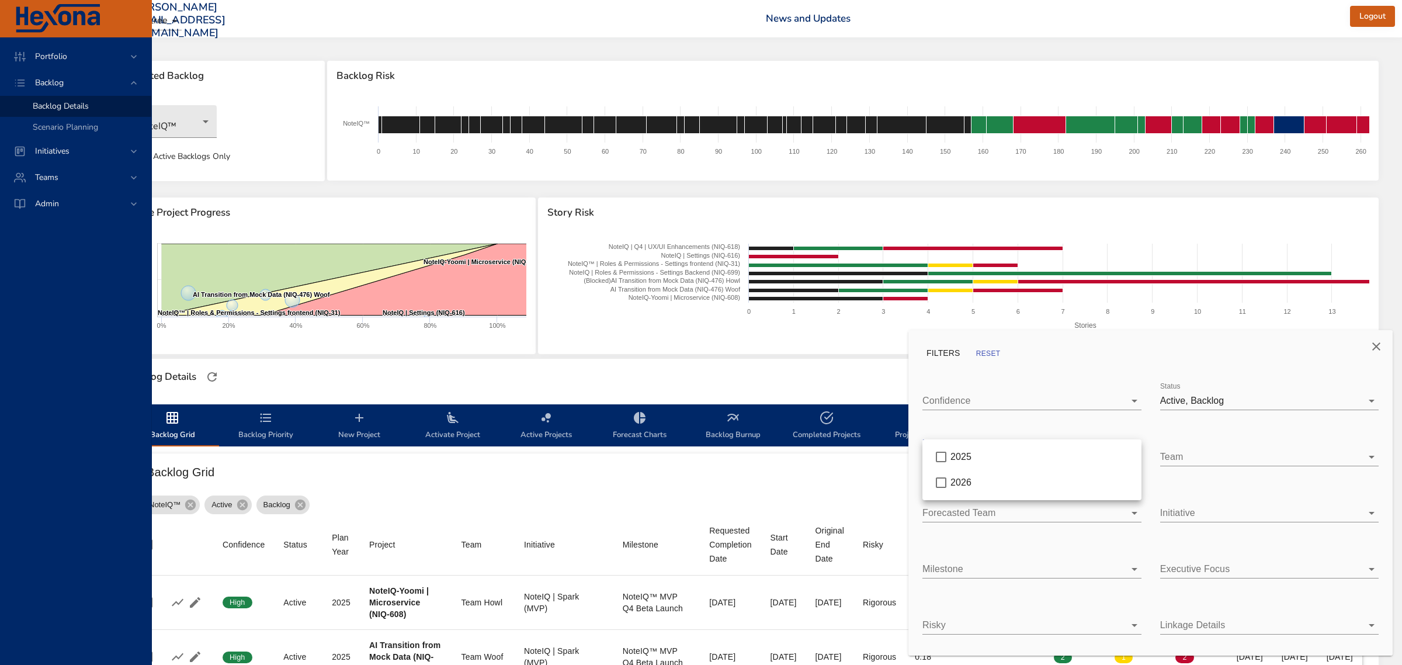
type input "*"
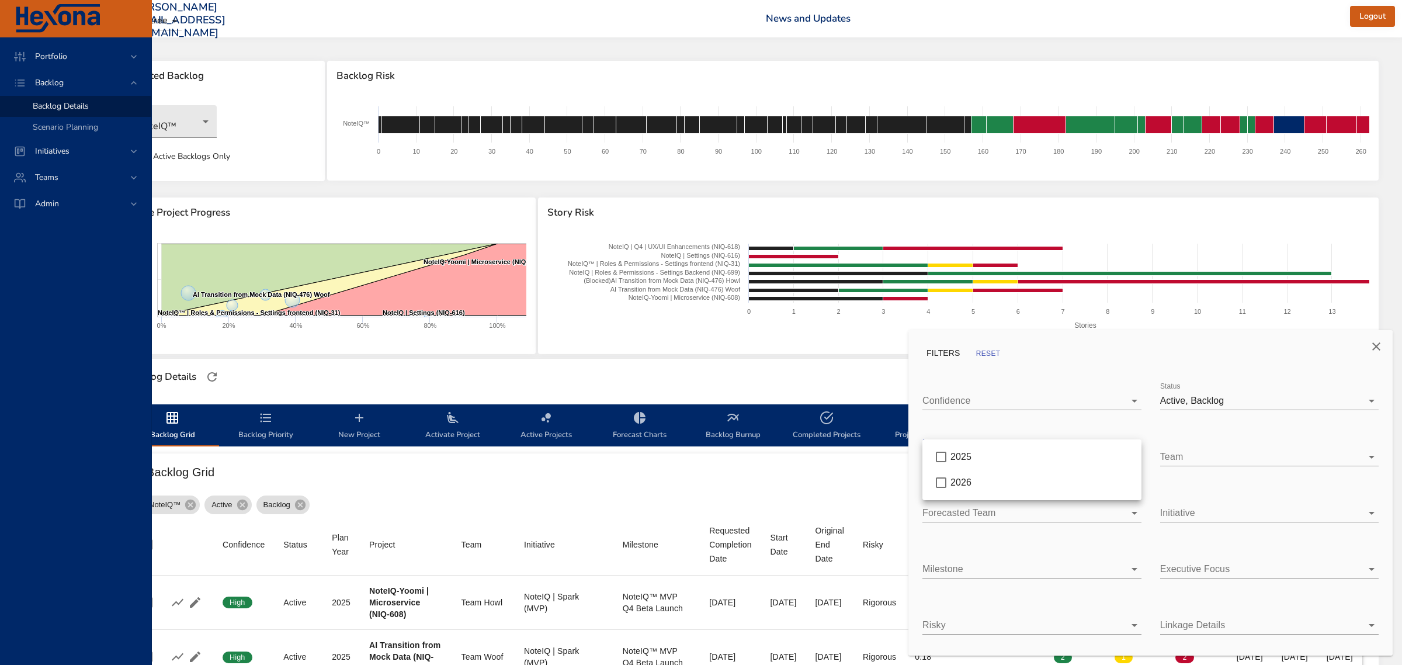
type input "*"
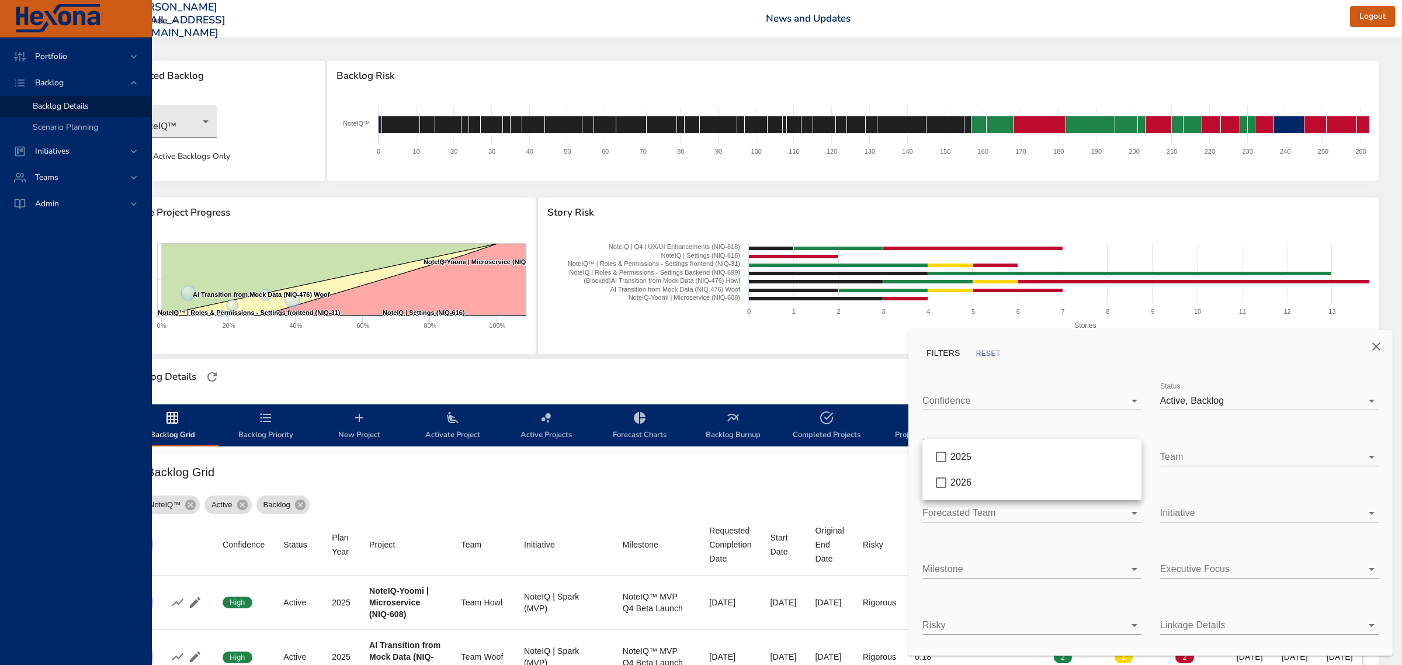
type input "**"
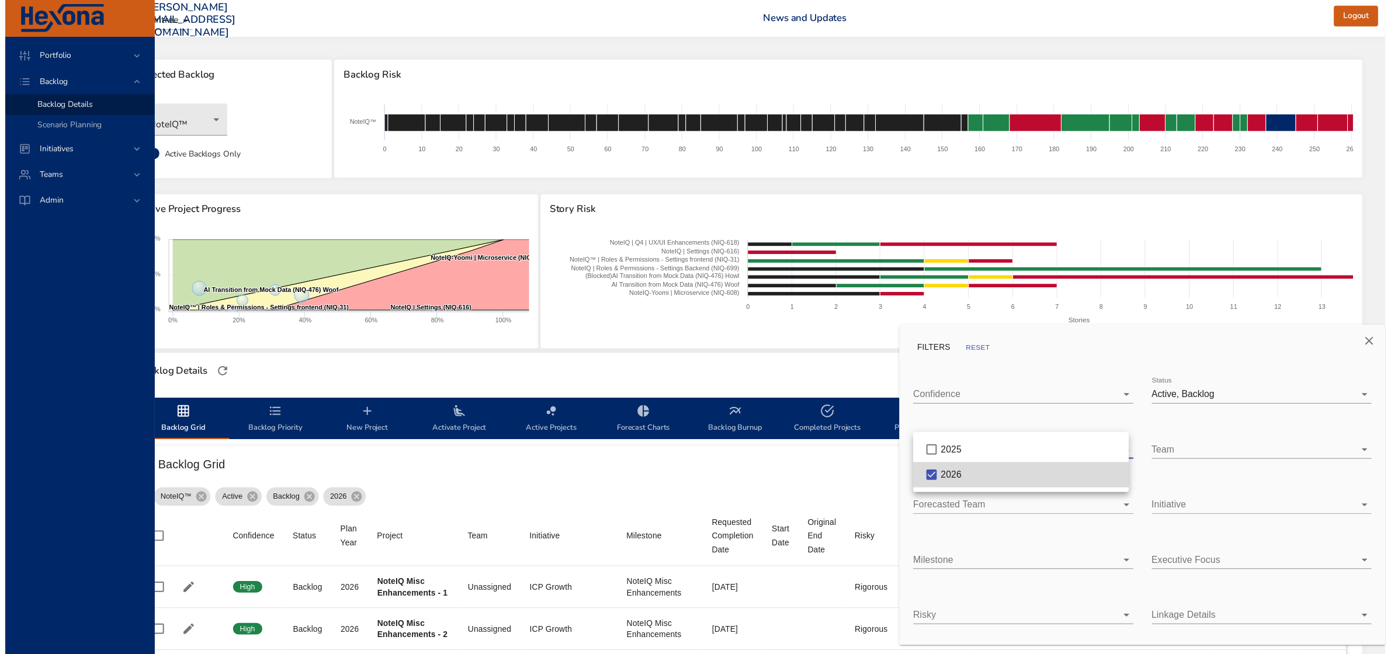
scroll to position [0, 97]
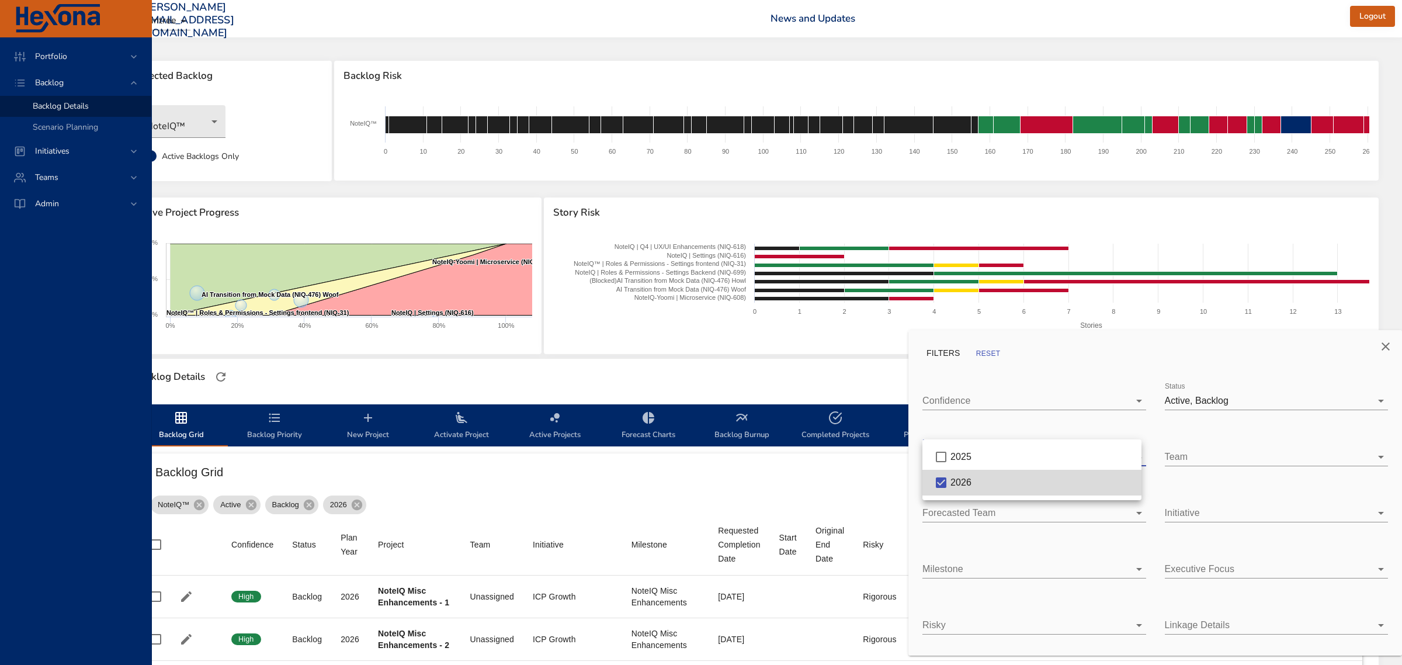
click at [818, 370] on div at bounding box center [701, 332] width 1402 height 665
click at [1385, 345] on icon "Close" at bounding box center [1386, 346] width 8 height 8
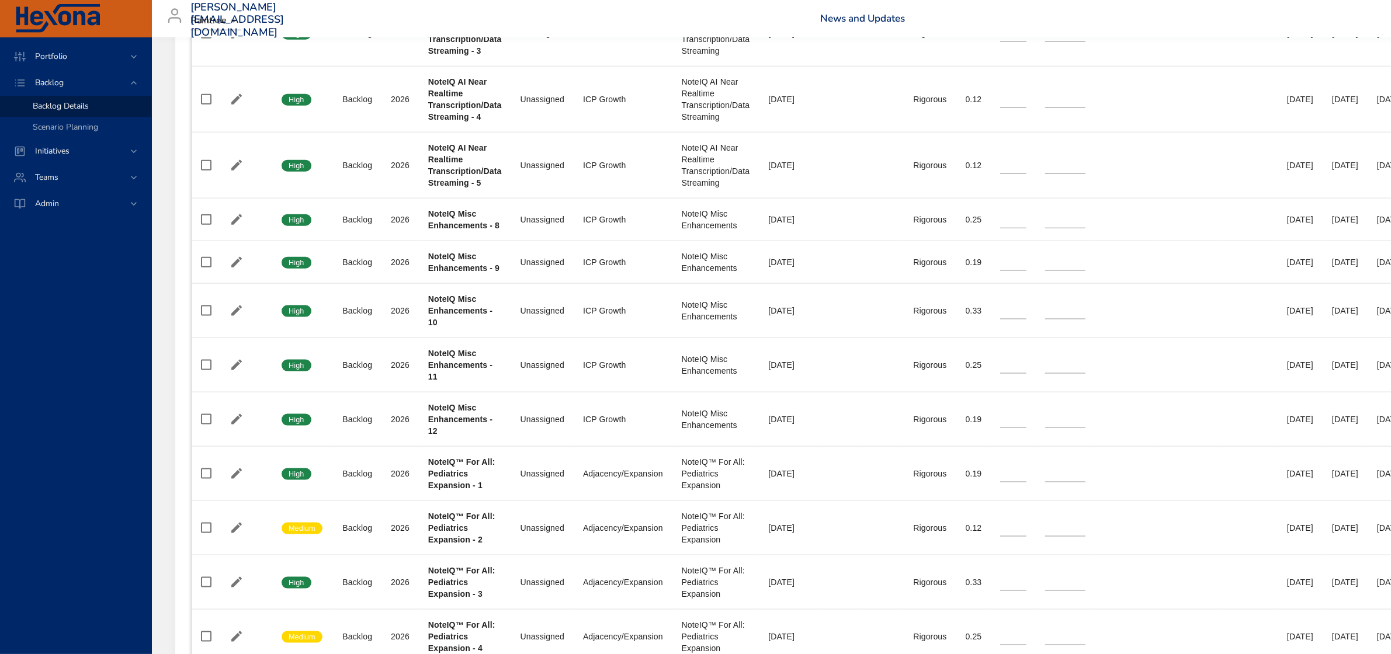
scroll to position [1826, 0]
